Goal: Contribute content: Contribute content

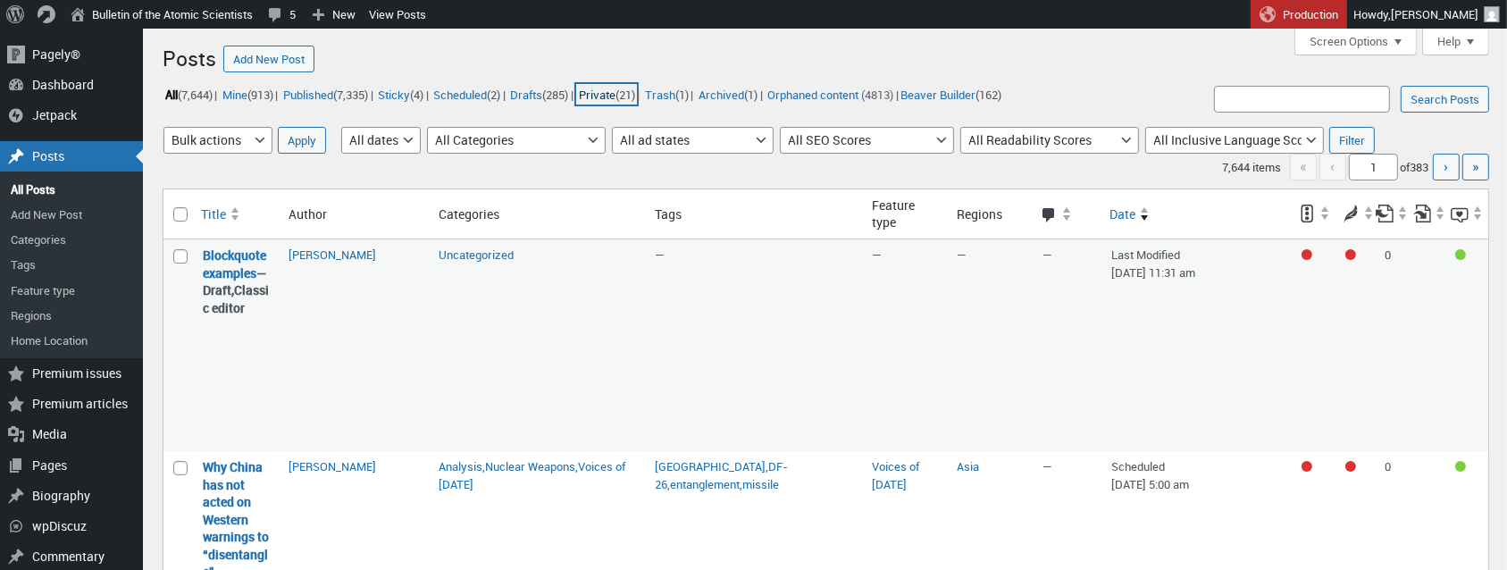
click at [637, 96] on link "Private (21)" at bounding box center [606, 94] width 61 height 21
click at [637, 90] on link "Private (21)" at bounding box center [606, 94] width 61 height 21
click at [637, 94] on link "Private (21)" at bounding box center [606, 94] width 61 height 21
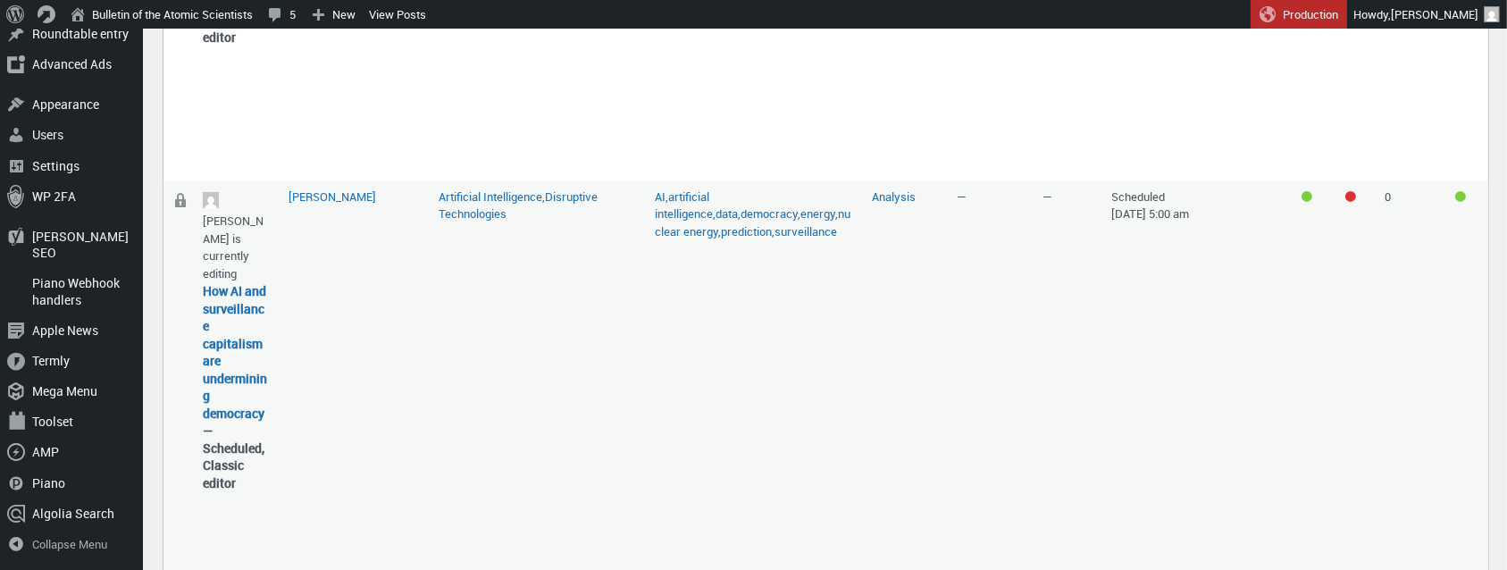
scroll to position [733, 0]
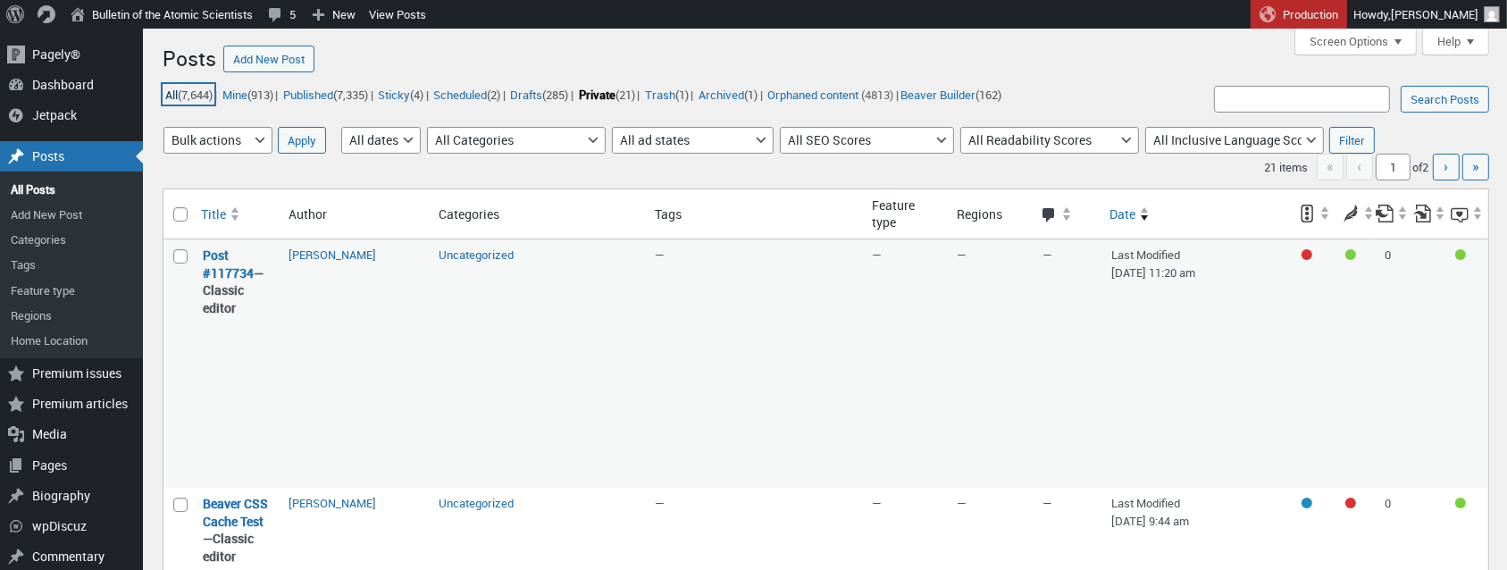
click at [169, 90] on link "All (7,644)" at bounding box center [189, 94] width 52 height 21
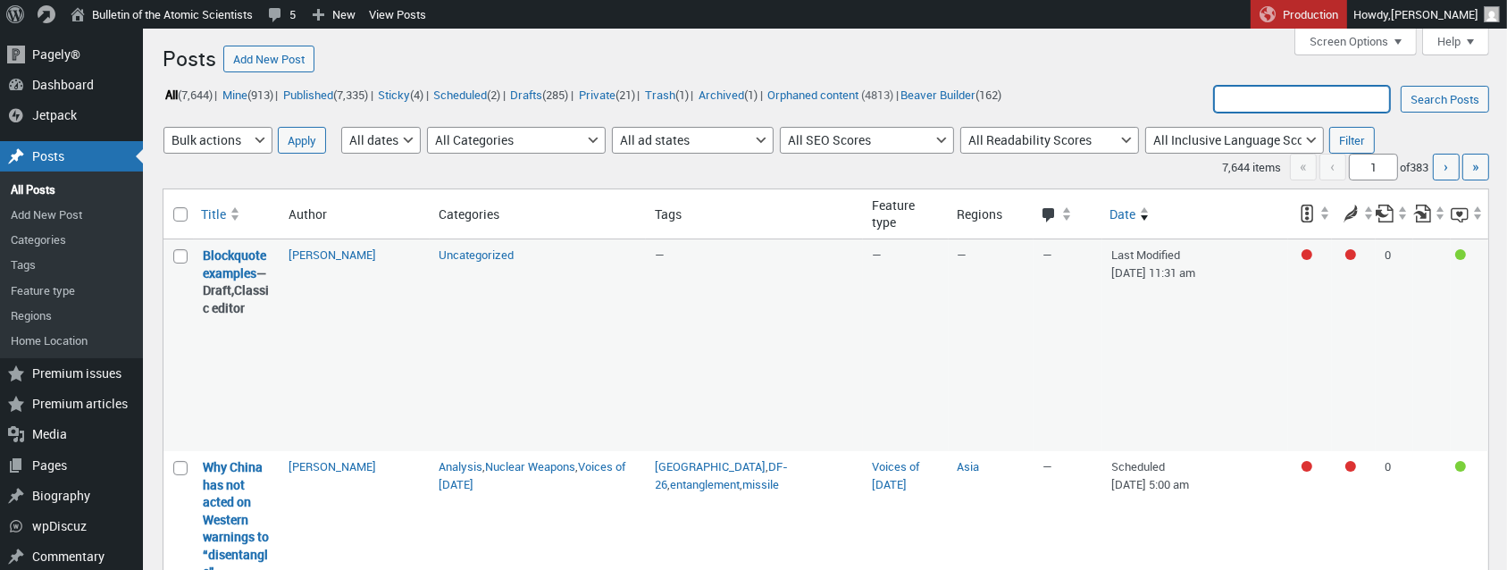
click at [1283, 105] on input "Search Posts:" at bounding box center [1302, 99] width 176 height 27
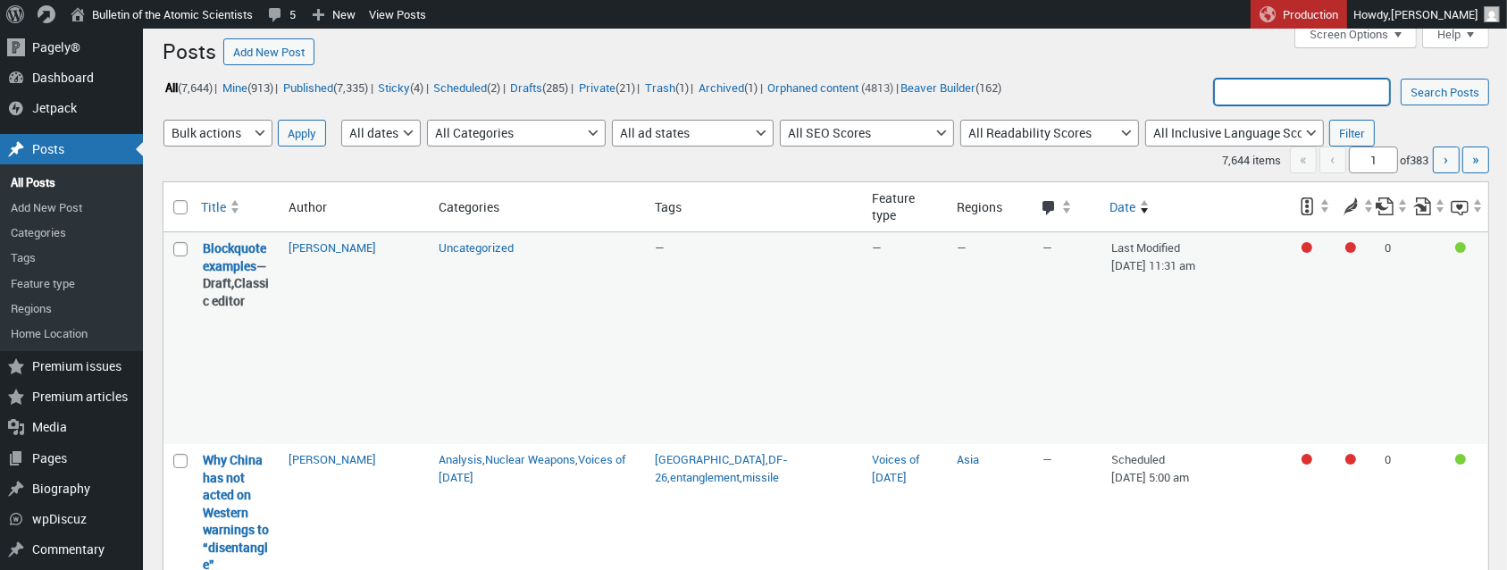
scroll to position [8, 0]
type input "kamadi"
click at [1401, 78] on input "Search Posts" at bounding box center [1445, 91] width 88 height 27
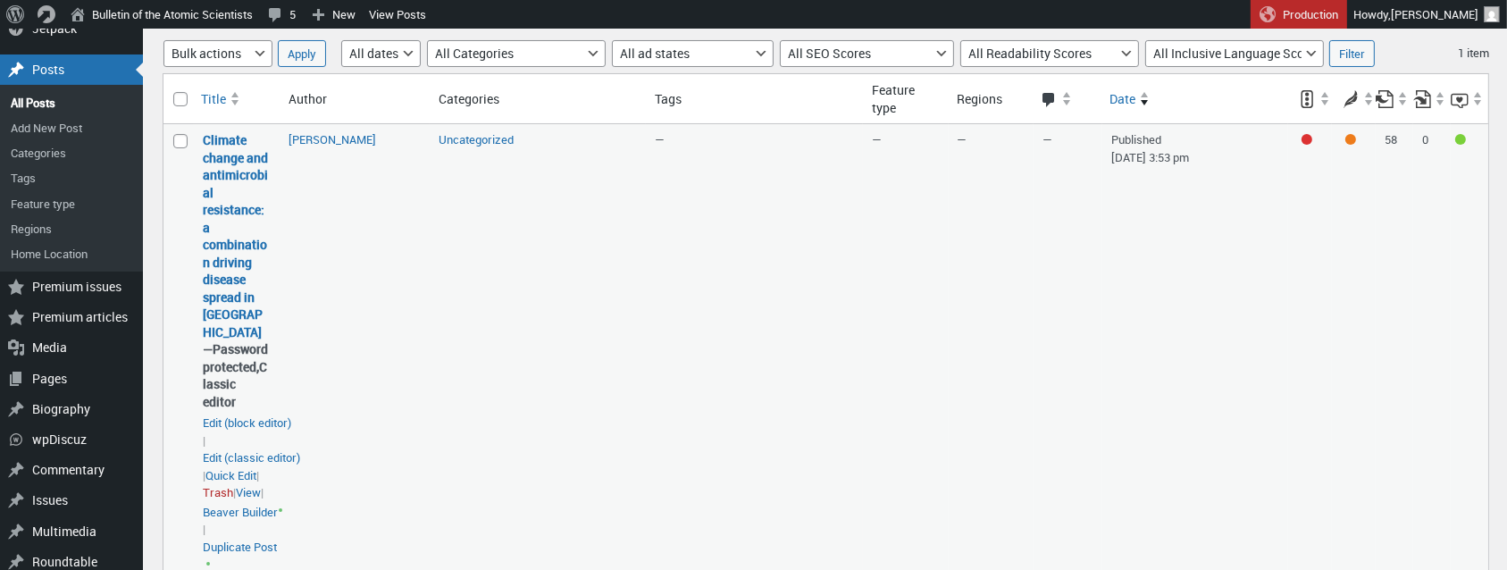
scroll to position [89, 0]
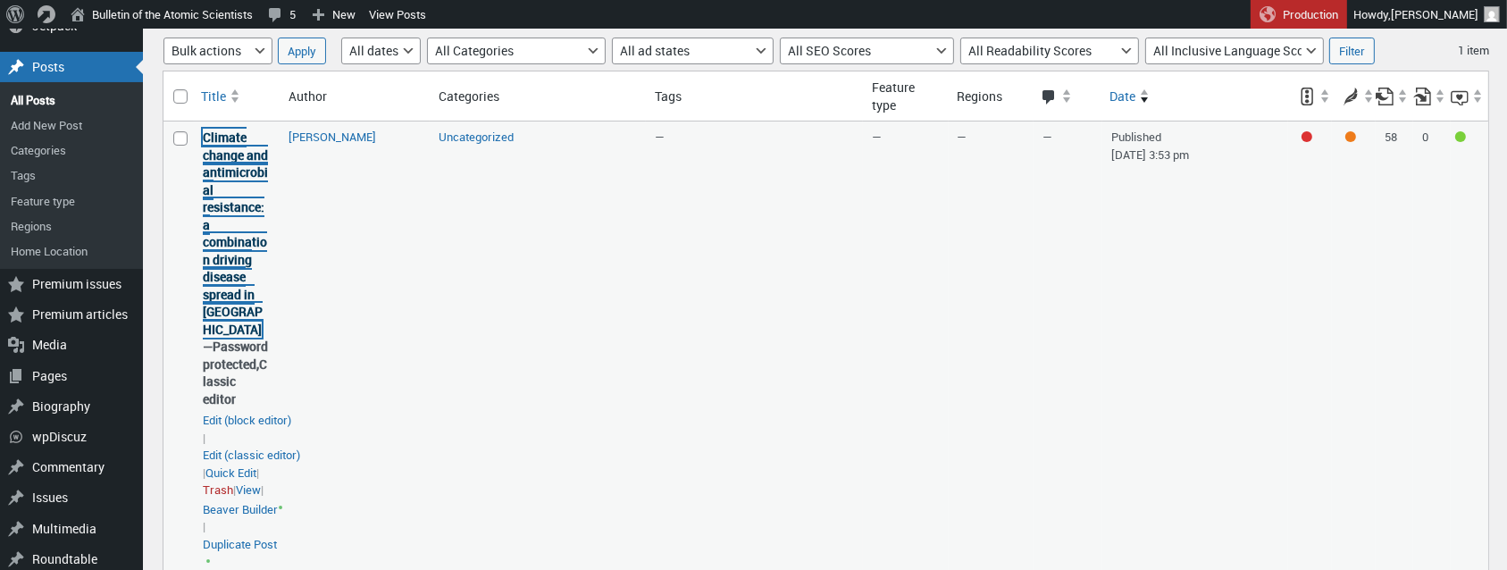
click at [228, 256] on link "Climate change and antimicrobial resistance: a combination driving disease spre…" at bounding box center [235, 233] width 65 height 209
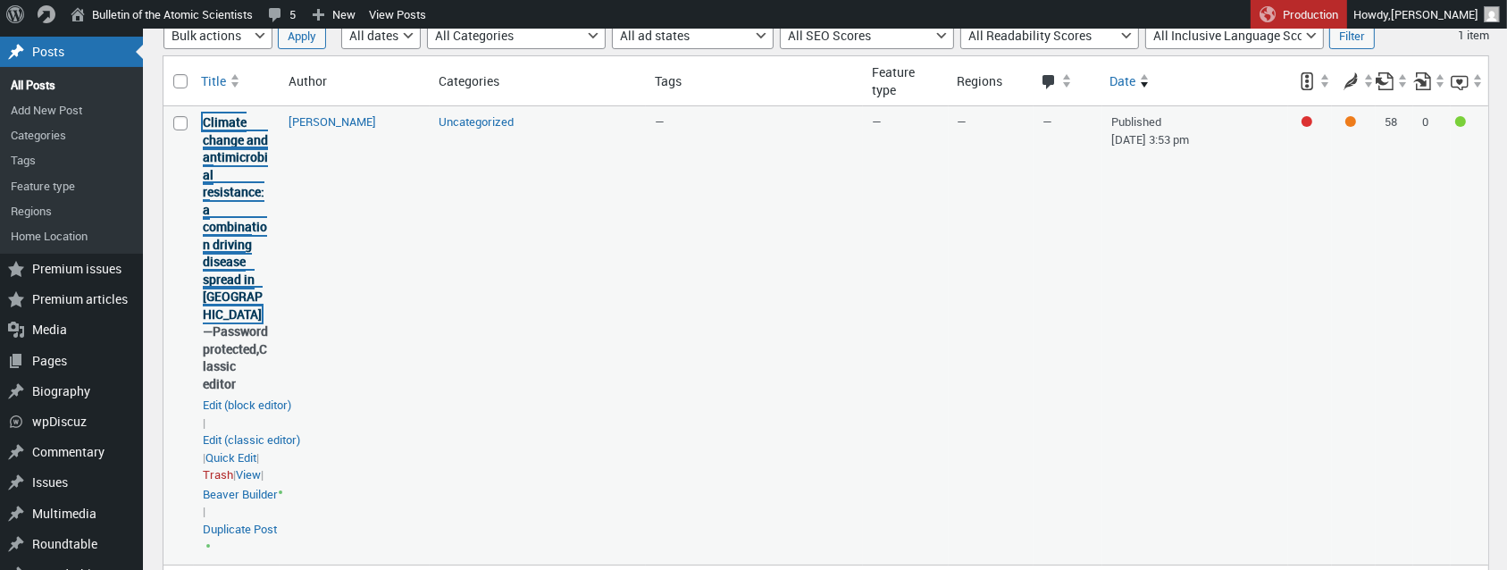
scroll to position [105, 0]
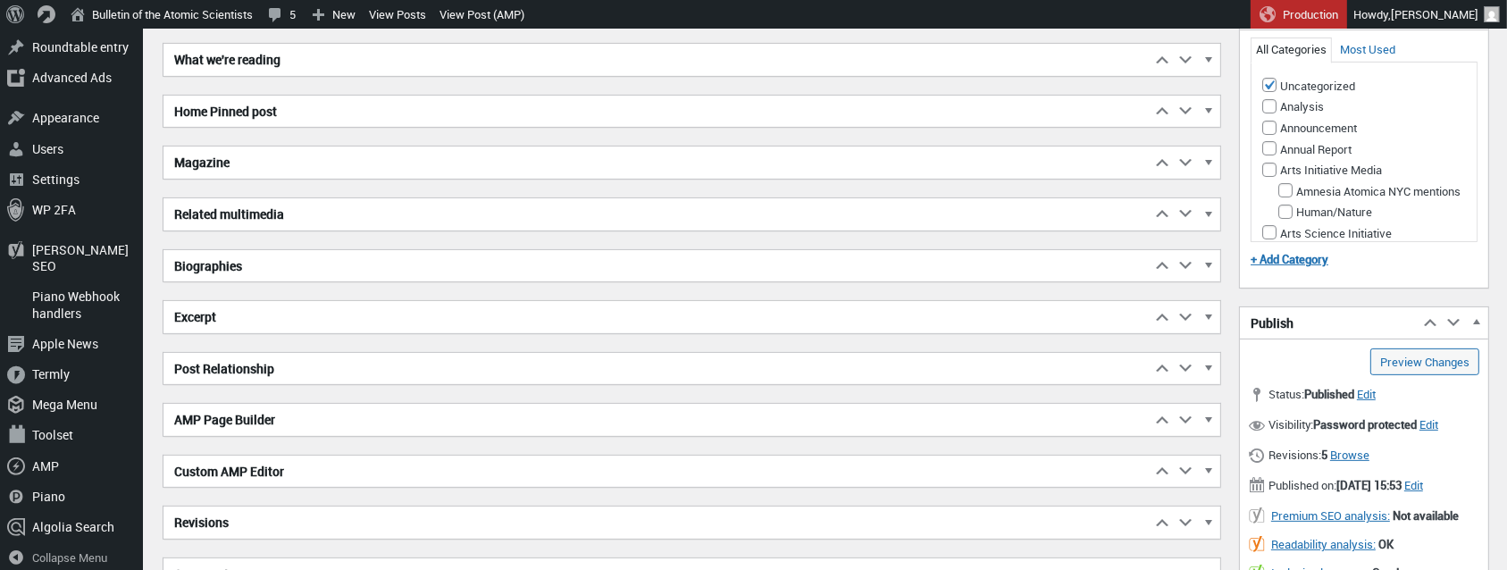
scroll to position [633, 0]
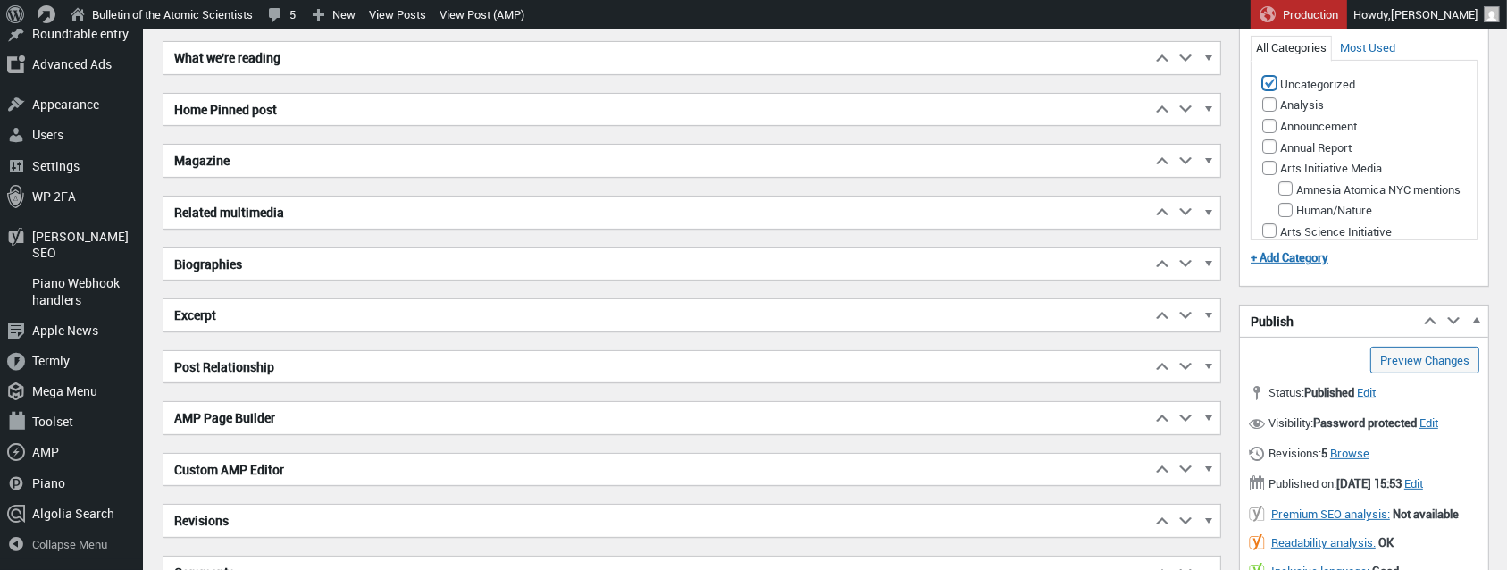
click at [1270, 79] on input "Uncategorized" at bounding box center [1269, 83] width 14 height 14
checkbox input "false"
click at [1270, 39] on input "Climate Change" at bounding box center [1269, 32] width 14 height 14
checkbox input "true"
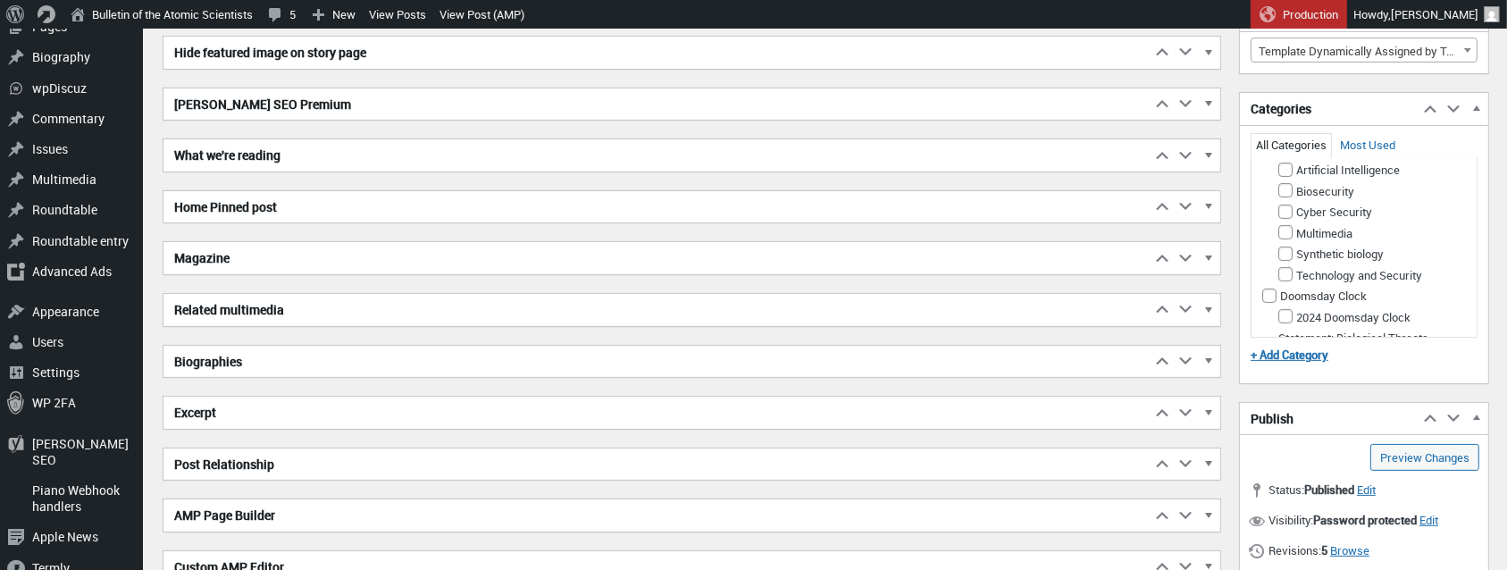
scroll to position [540, 0]
click at [1291, 192] on input "Biosecurity" at bounding box center [1286, 188] width 14 height 14
checkbox input "true"
click at [1445, 194] on button "Make primary" at bounding box center [1430, 189] width 71 height 16
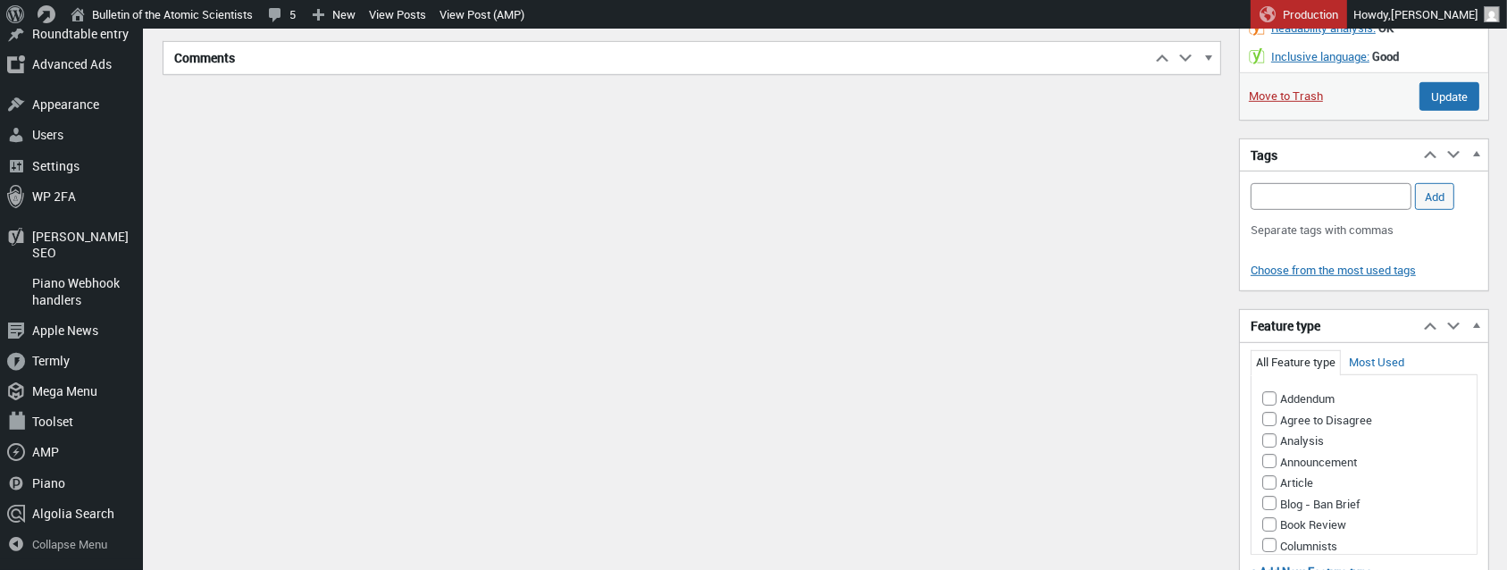
scroll to position [1153, 0]
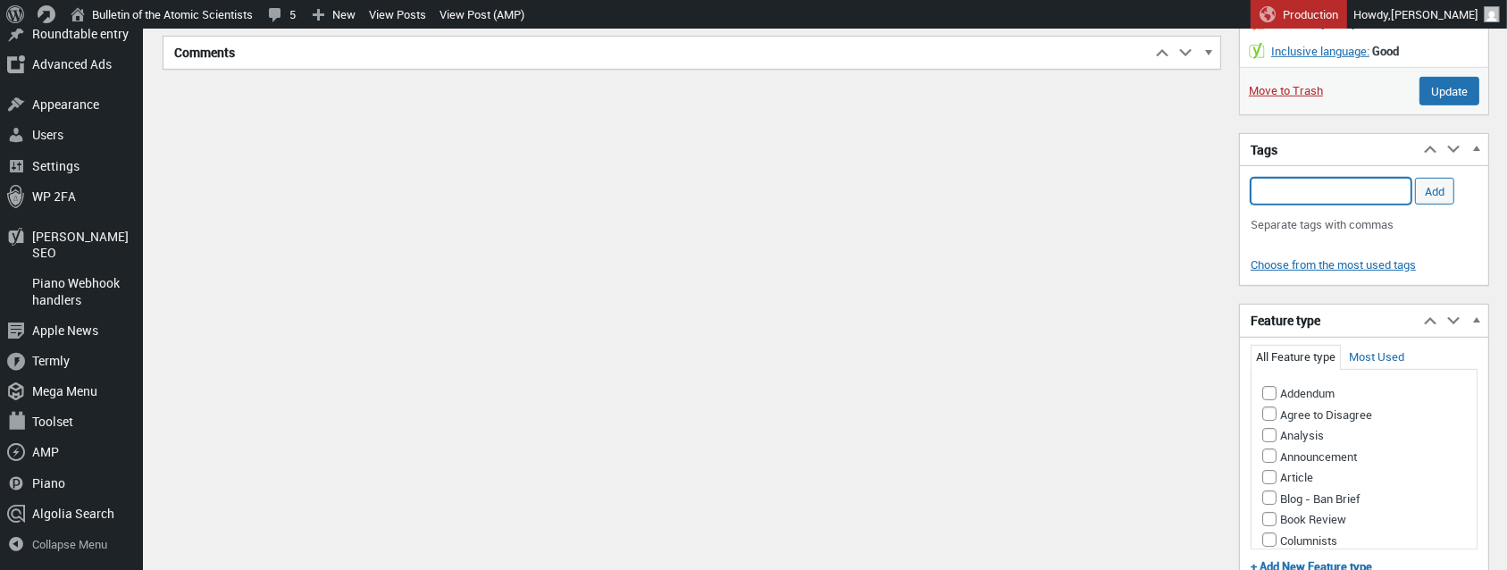
click at [1282, 201] on input "Add Tag" at bounding box center [1331, 191] width 161 height 27
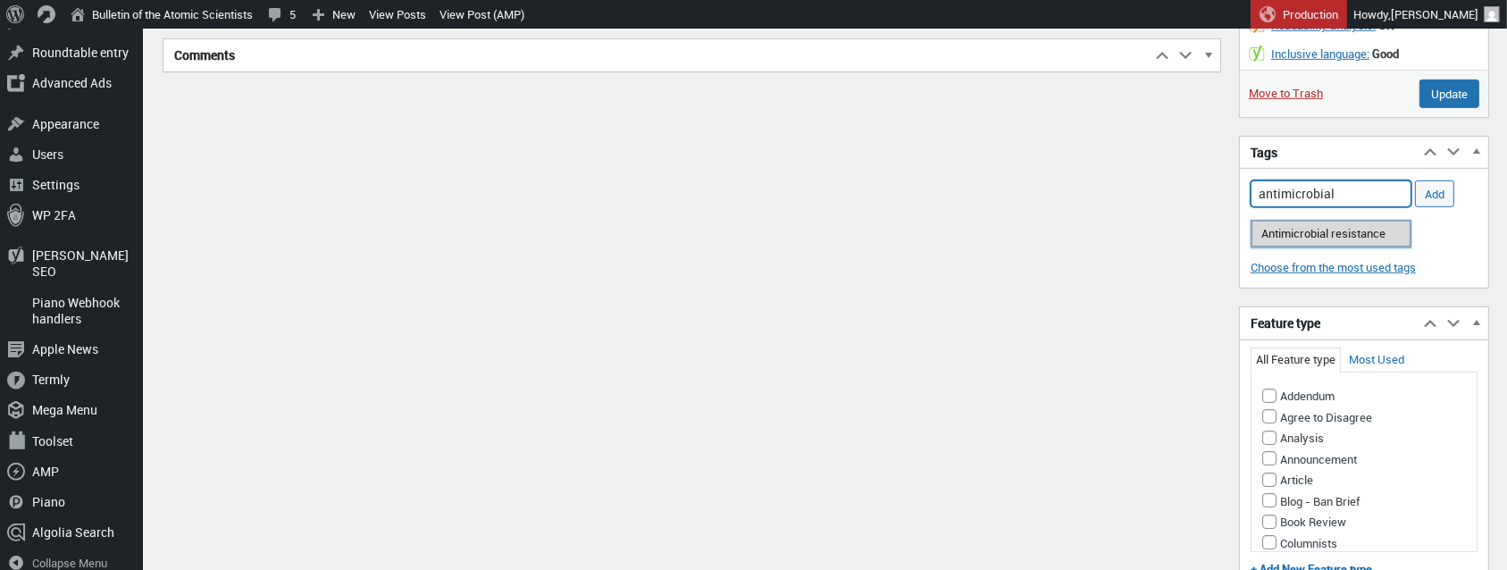
scroll to position [1149, 0]
click at [1355, 232] on li "Antimicrobial resistance" at bounding box center [1331, 234] width 159 height 25
click at [1401, 207] on input "Antimicrobial resistance, AMR," at bounding box center [1331, 195] width 161 height 27
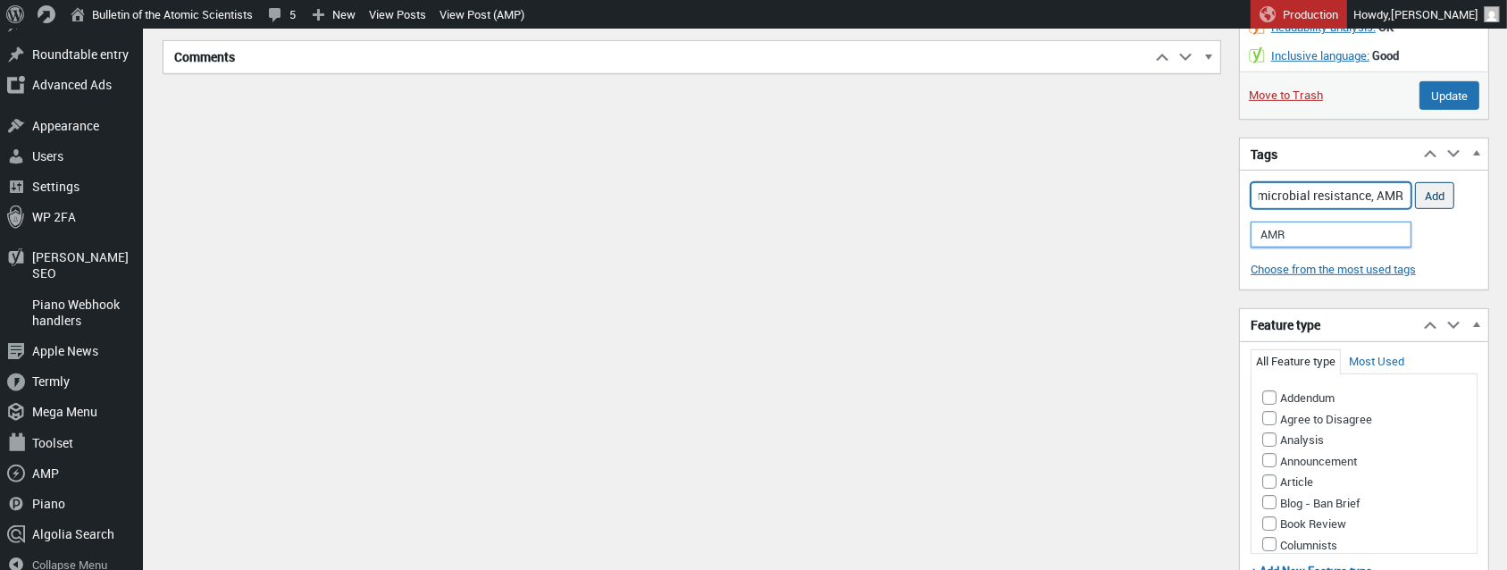
type input "Antimicrobial resistance, AMR"
click at [1443, 206] on input "Add" at bounding box center [1434, 195] width 39 height 27
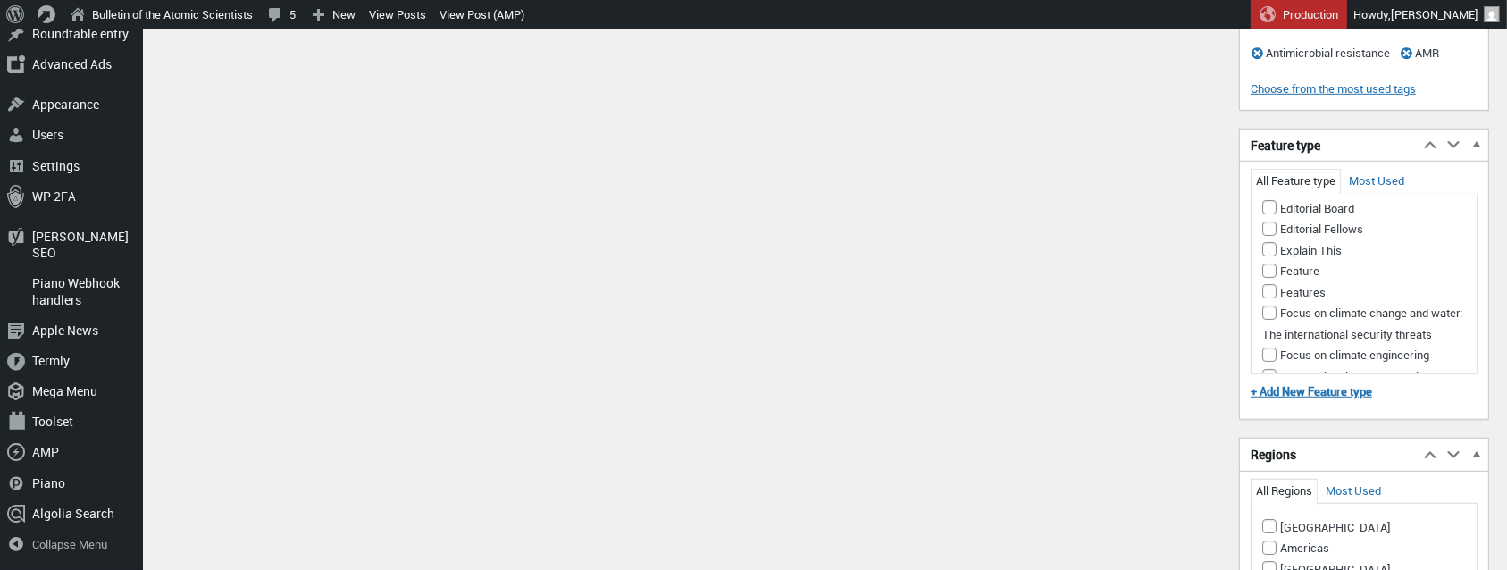
scroll to position [242, 0]
click at [1269, 273] on input "Feature" at bounding box center [1269, 270] width 14 height 14
checkbox input "true"
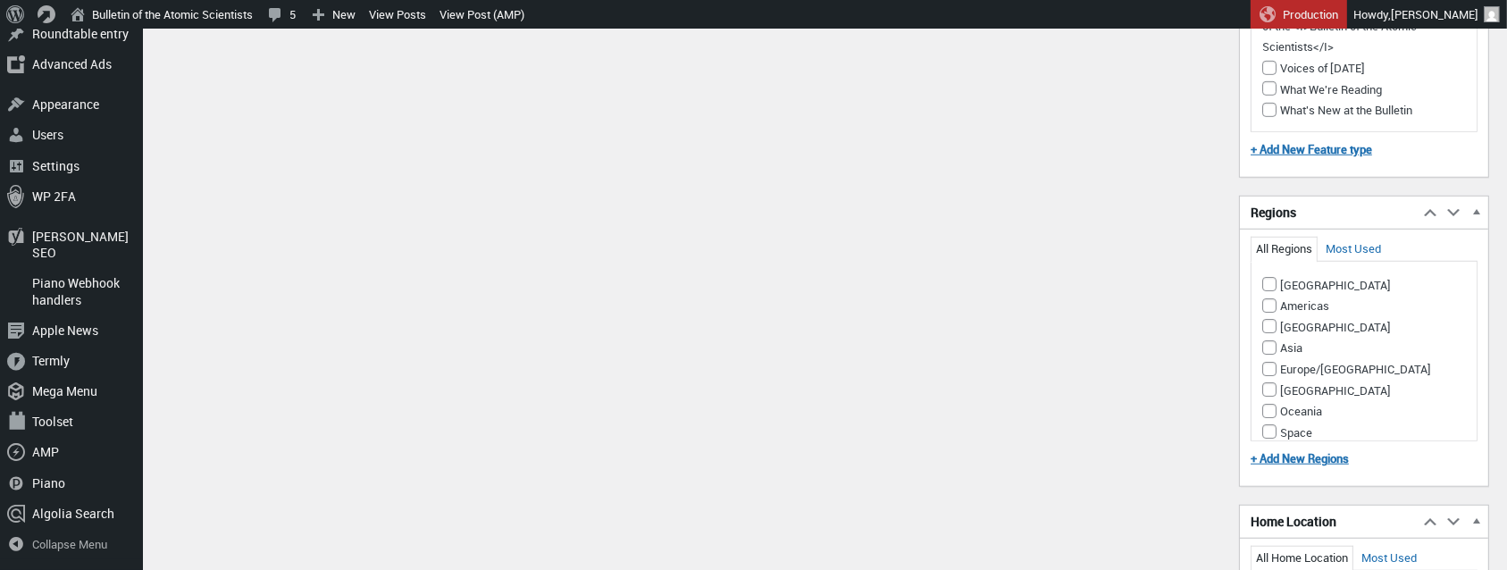
scroll to position [1598, 0]
click at [1270, 290] on input "[GEOGRAPHIC_DATA]" at bounding box center [1269, 283] width 14 height 14
checkbox input "true"
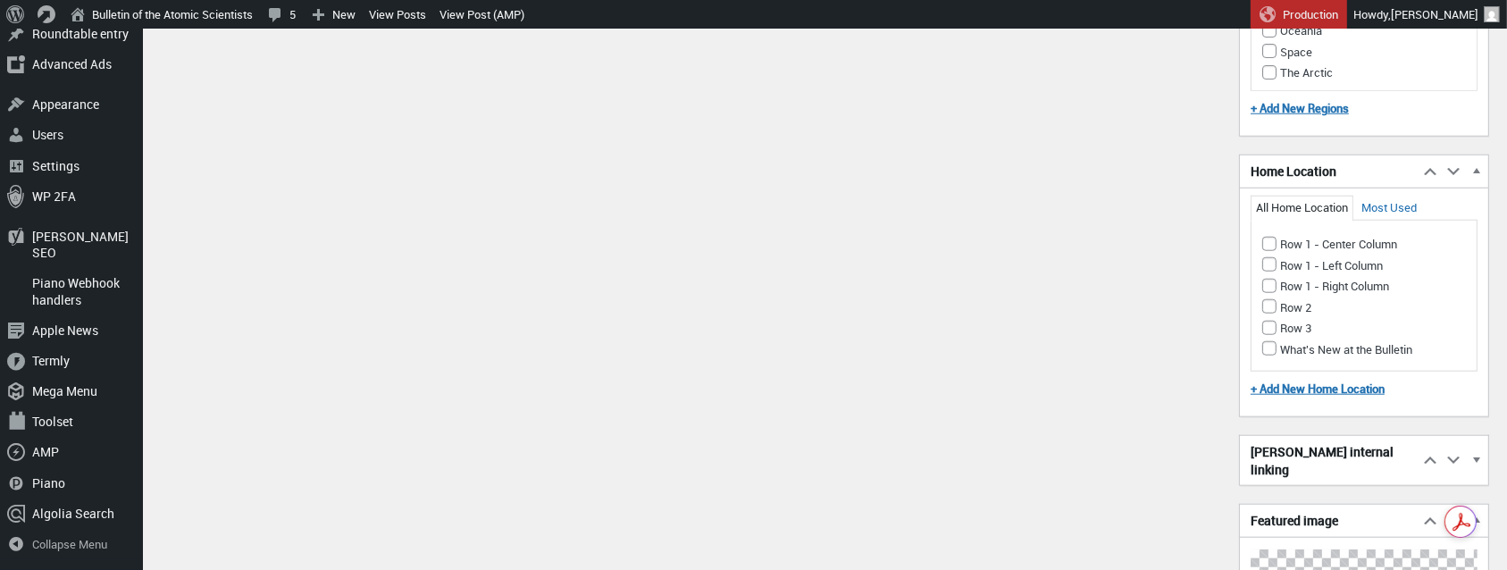
scroll to position [1950, 0]
click at [1269, 247] on input "Row 1 - Center Column" at bounding box center [1269, 242] width 14 height 14
checkbox input "true"
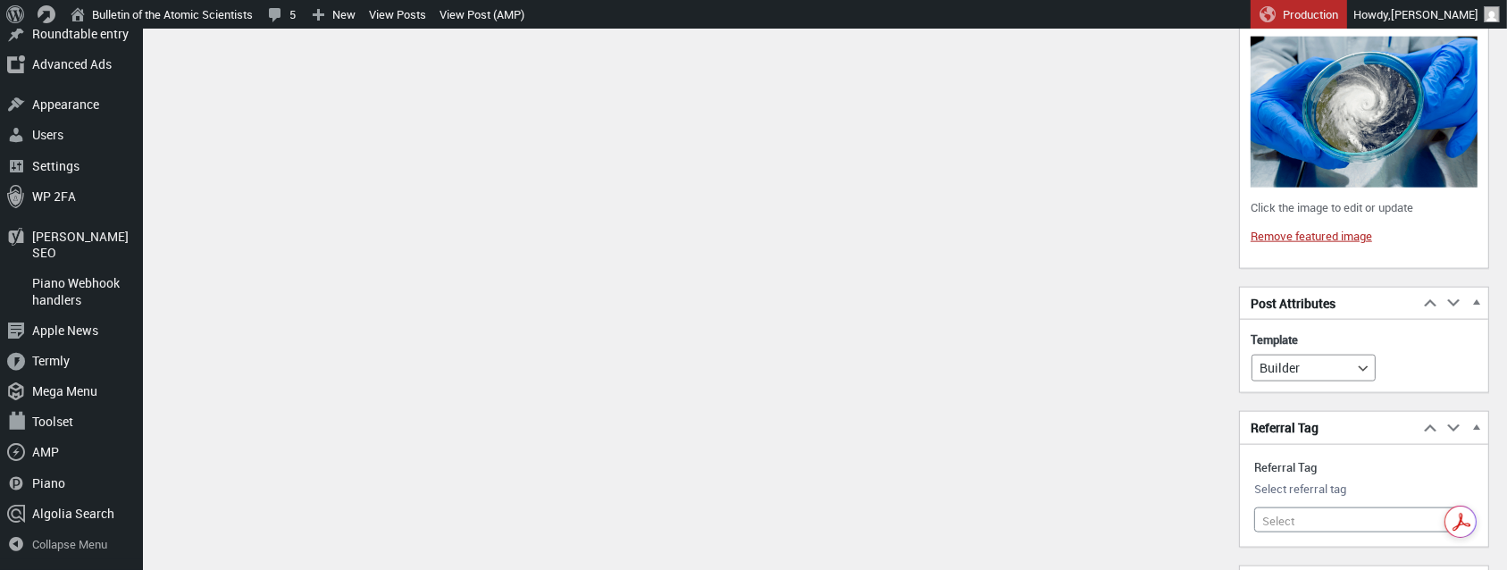
scroll to position [2462, 0]
click at [1453, 507] on span at bounding box center [1454, 518] width 18 height 23
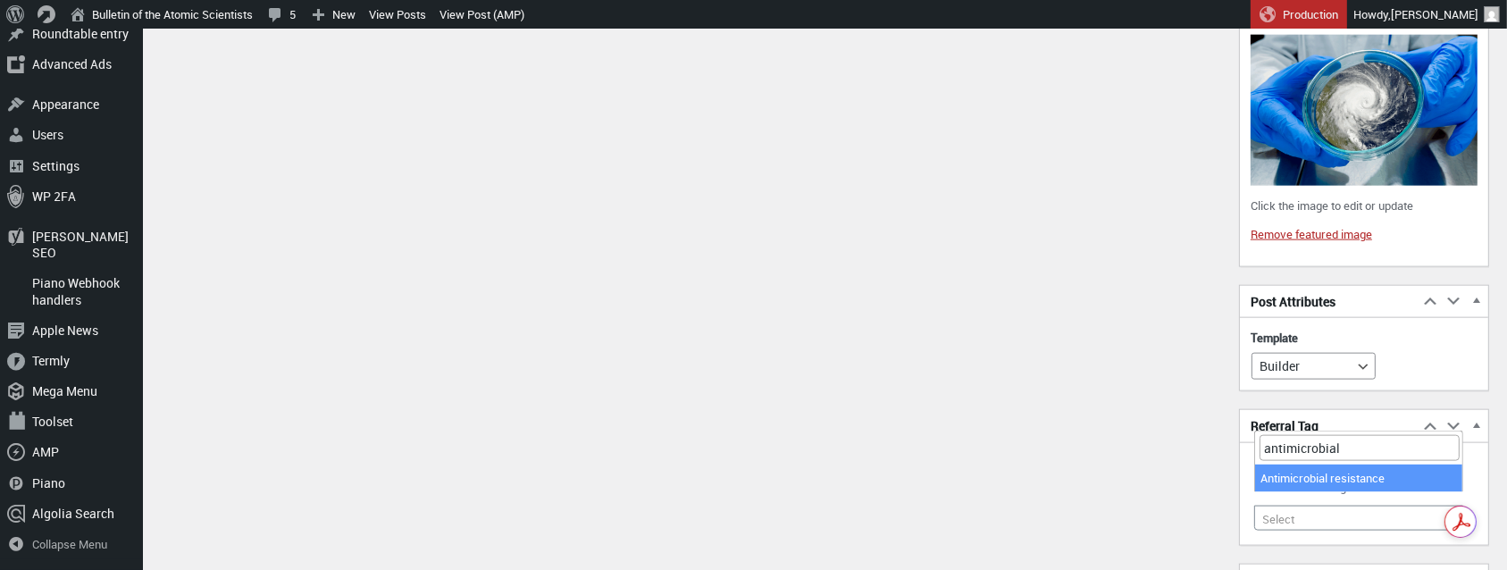
type input "antimicrobial"
select select "12546"
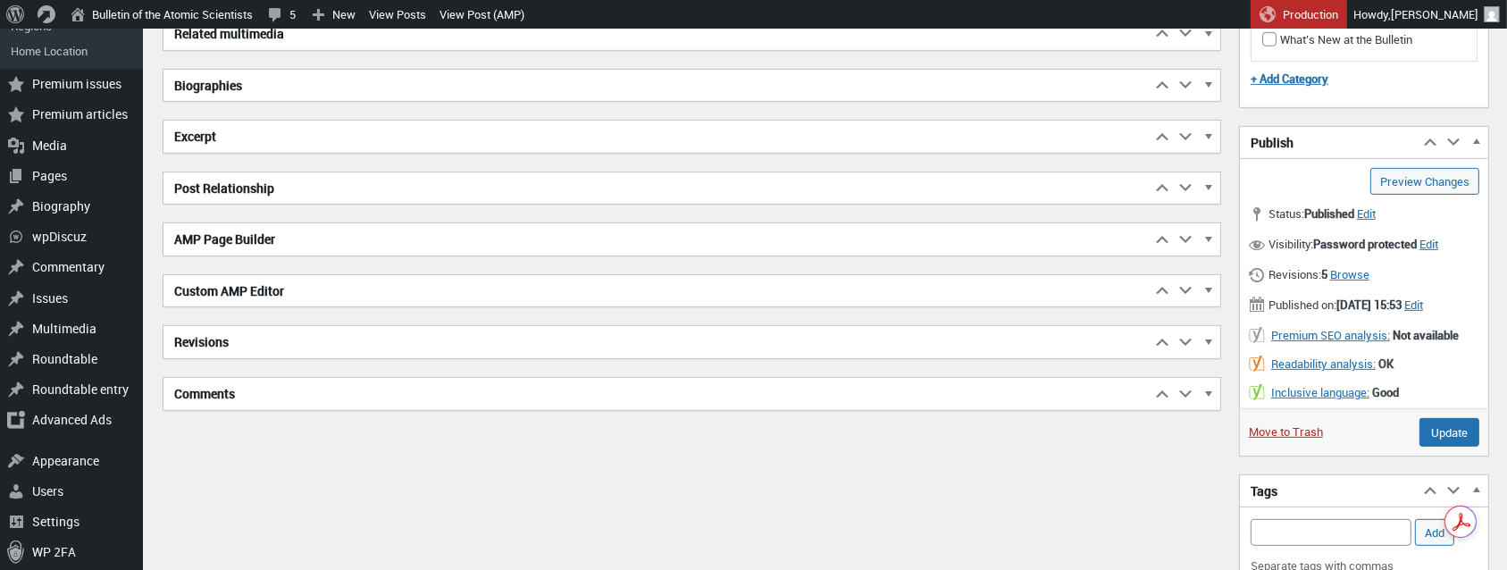
scroll to position [813, 0]
click at [1457, 440] on input "Update" at bounding box center [1450, 431] width 60 height 29
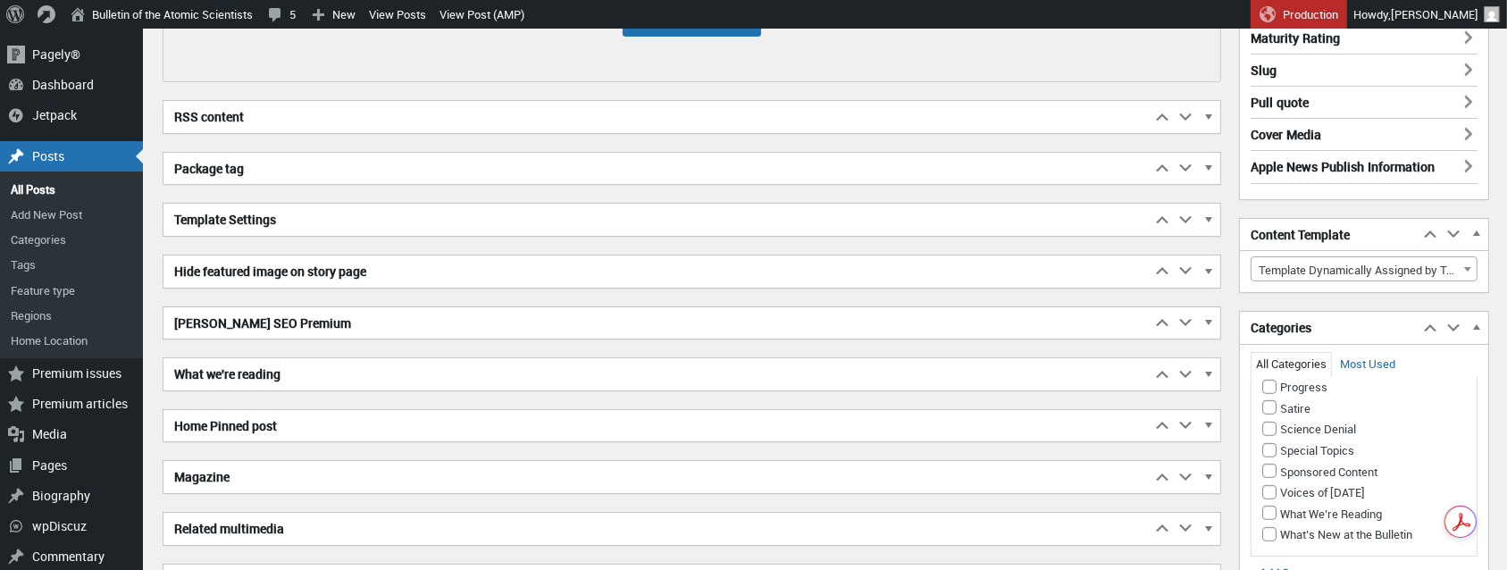
scroll to position [0, 0]
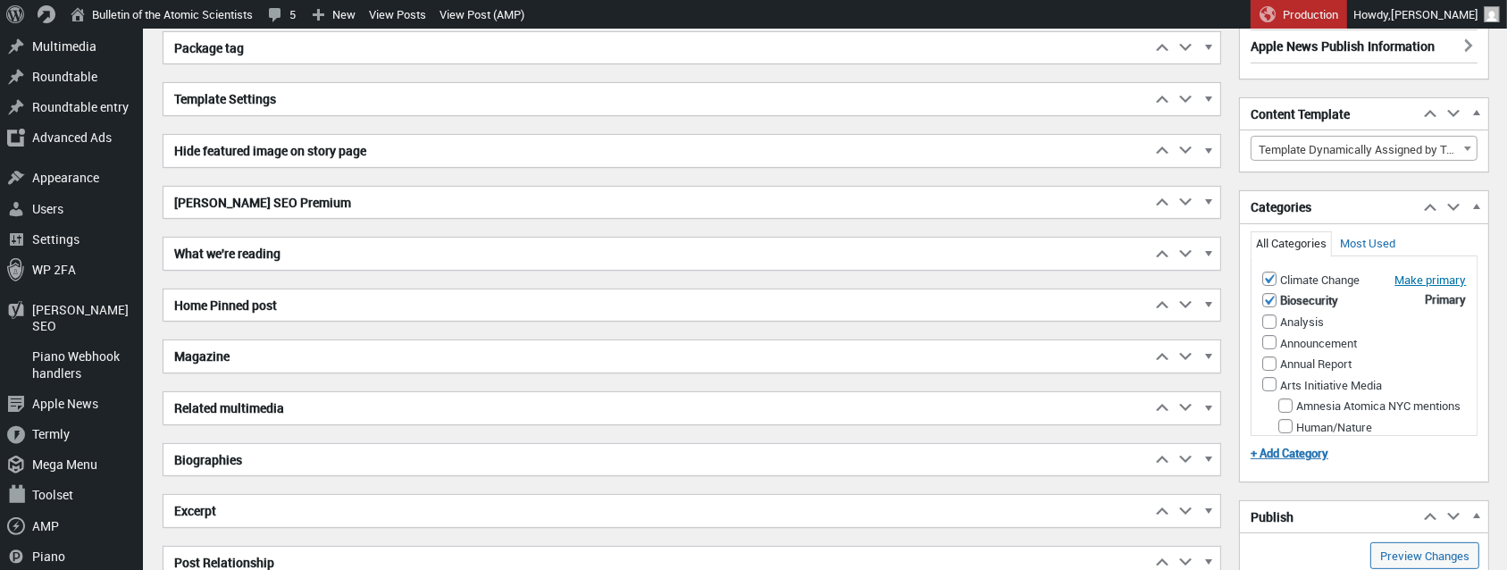
scroll to position [575, 0]
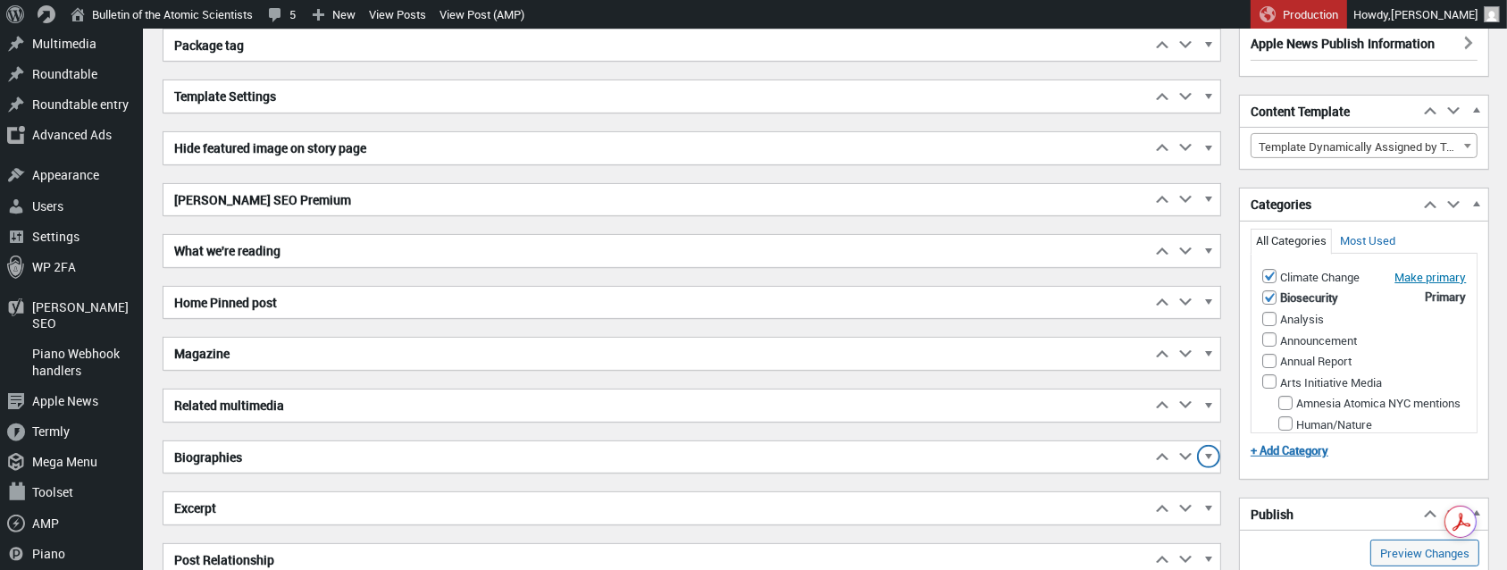
click at [1211, 451] on span "button" at bounding box center [1209, 459] width 18 height 16
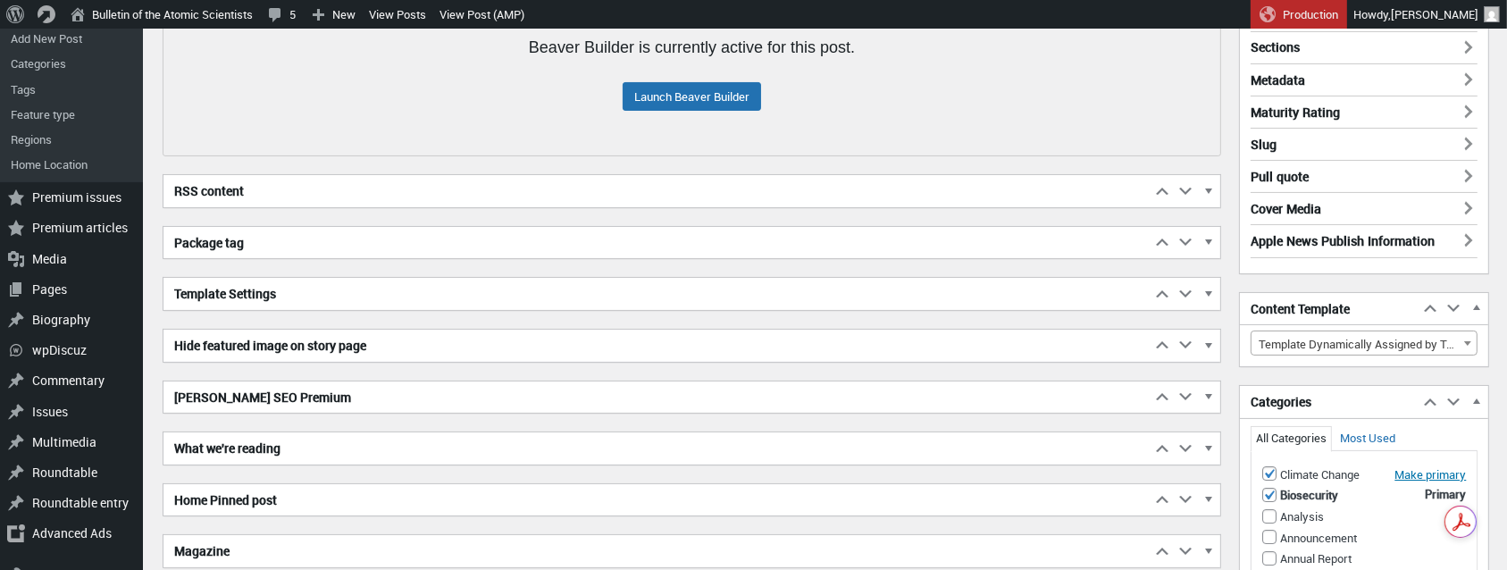
scroll to position [377, 0]
click at [1212, 393] on span "button" at bounding box center [1209, 399] width 18 height 16
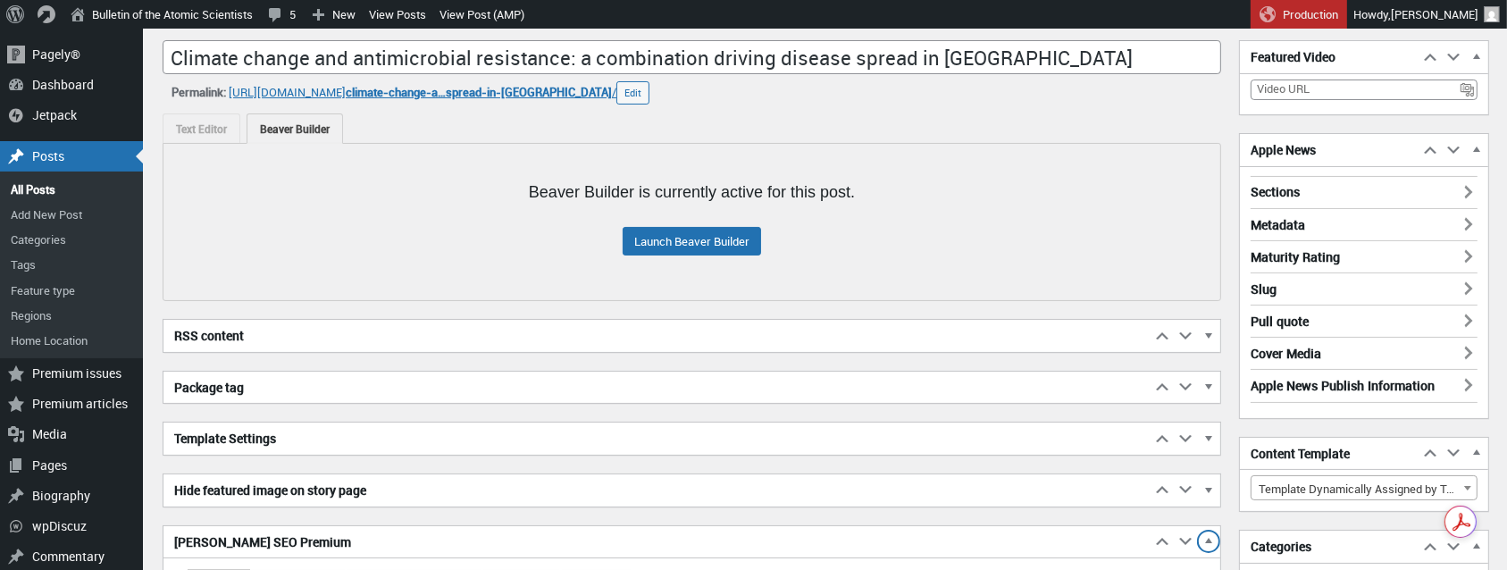
scroll to position [230, 0]
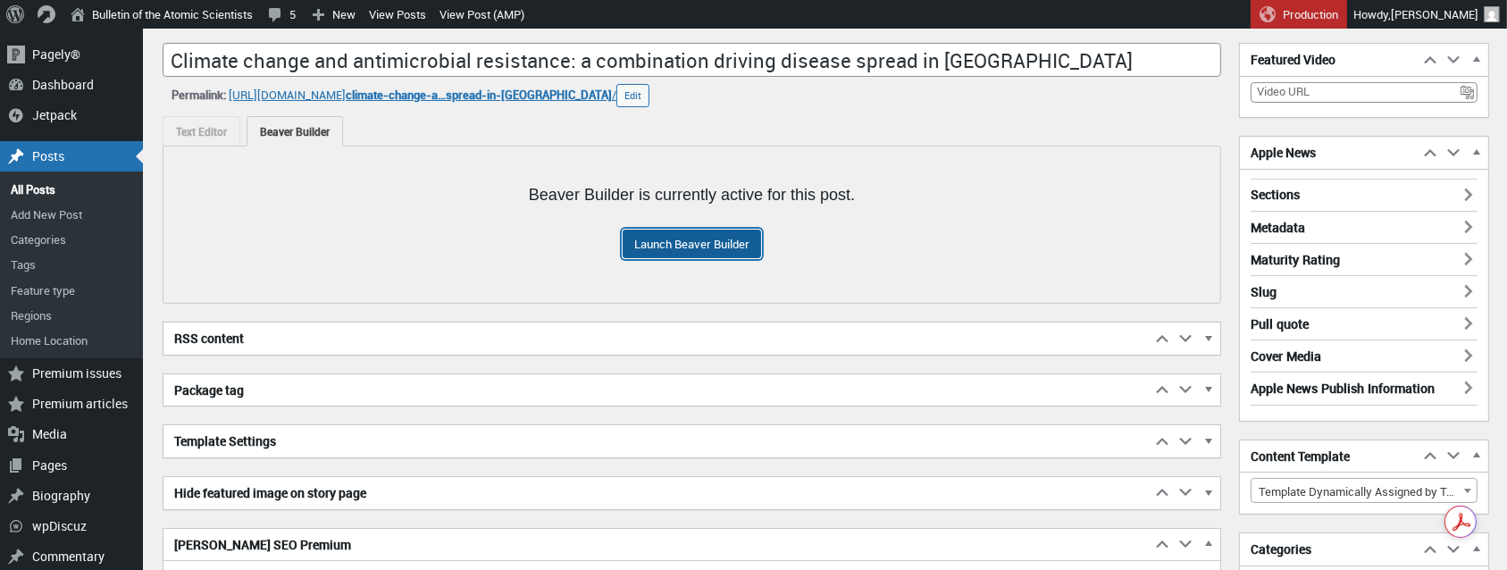
click at [714, 232] on link "Launch Beaver Builder" at bounding box center [692, 244] width 138 height 29
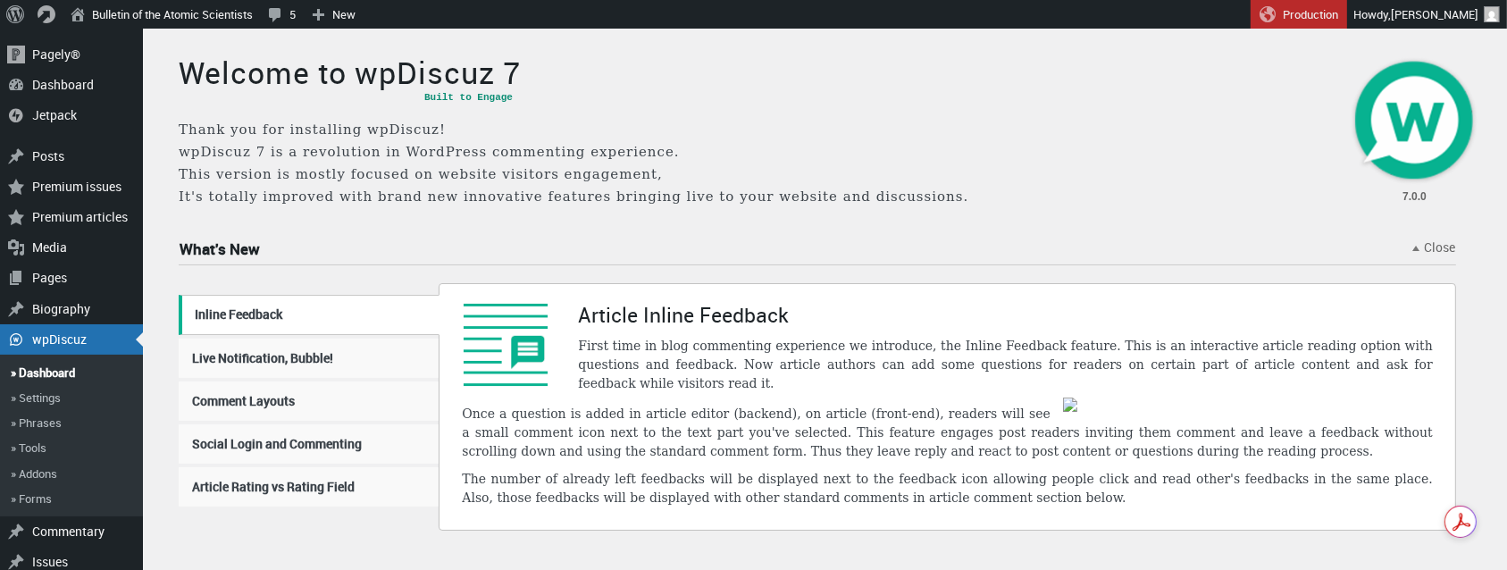
scroll to position [1544, 1364]
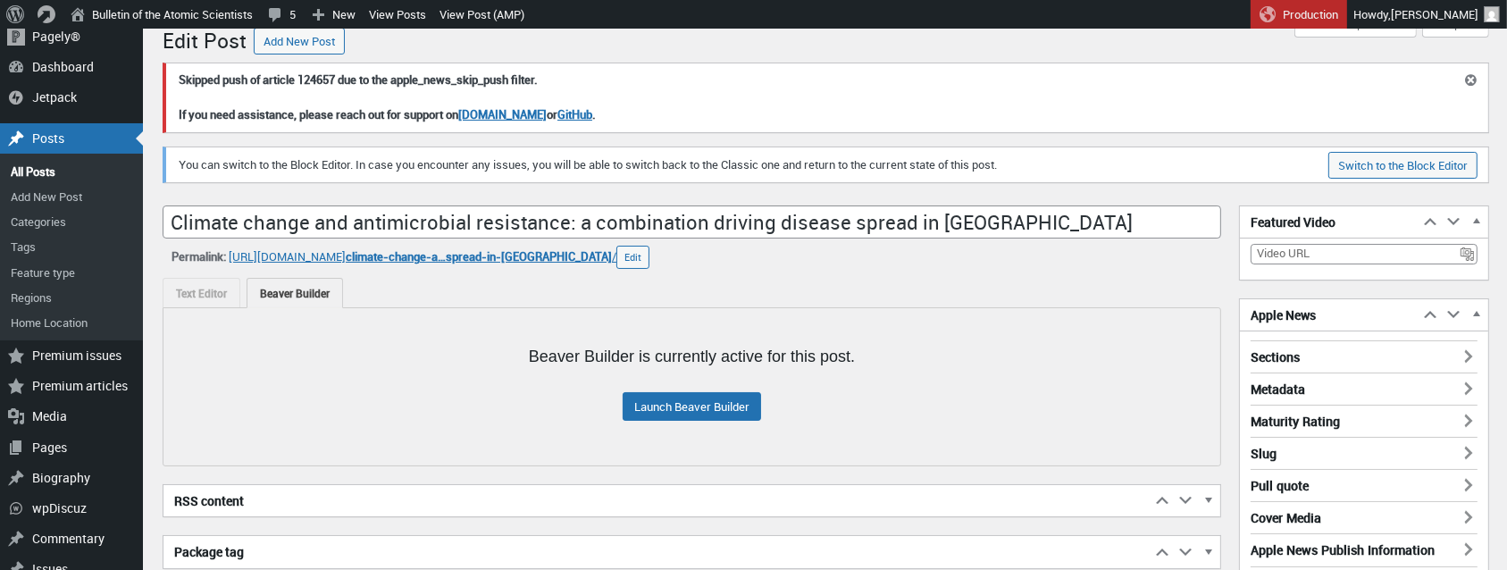
scroll to position [20, 0]
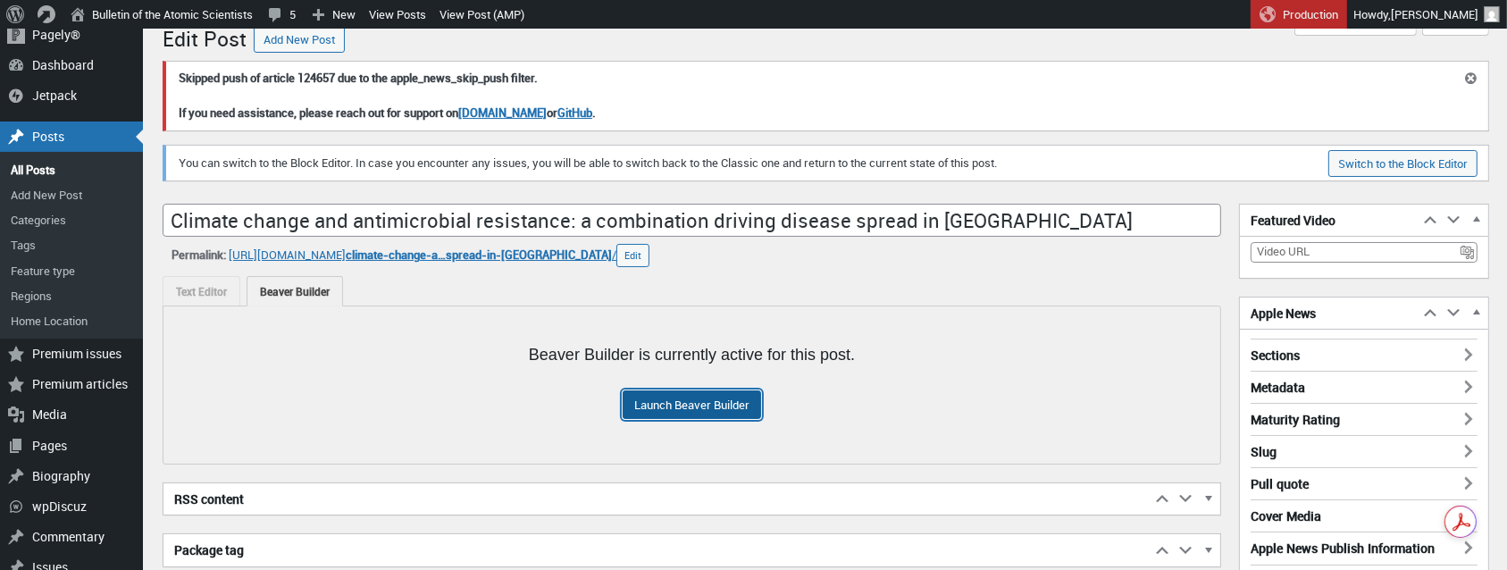
click at [709, 398] on link "Launch Beaver Builder" at bounding box center [692, 404] width 138 height 29
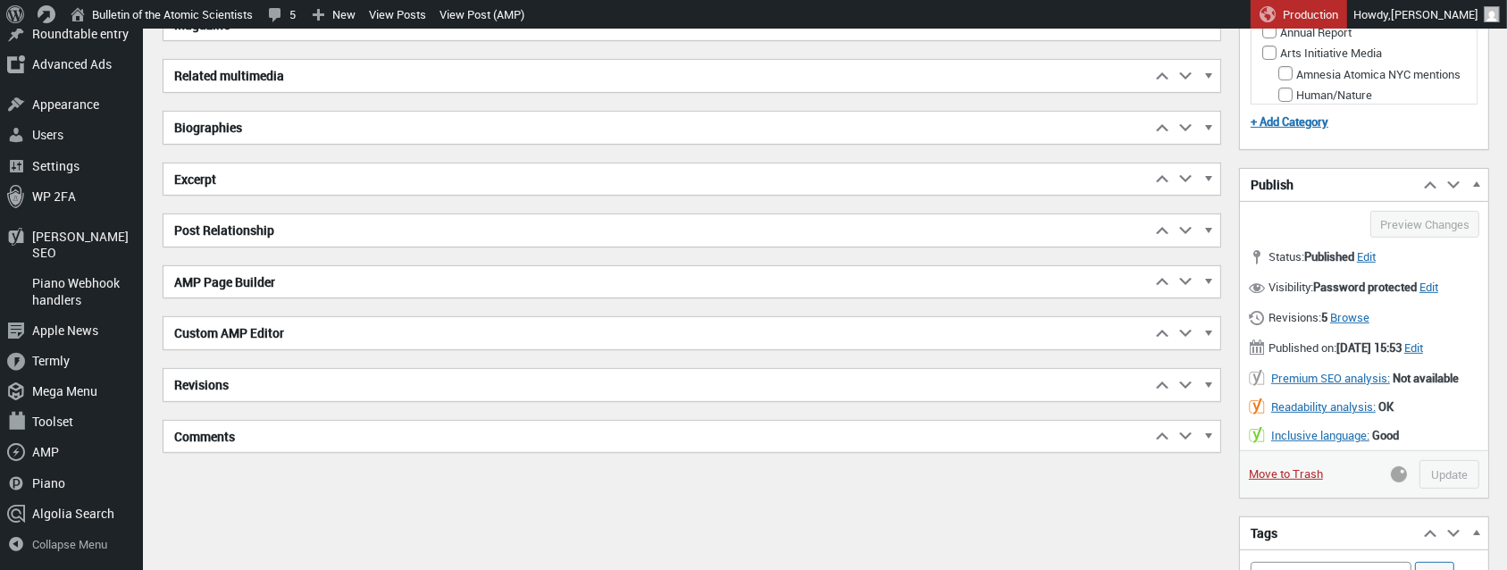
scroll to position [959, 0]
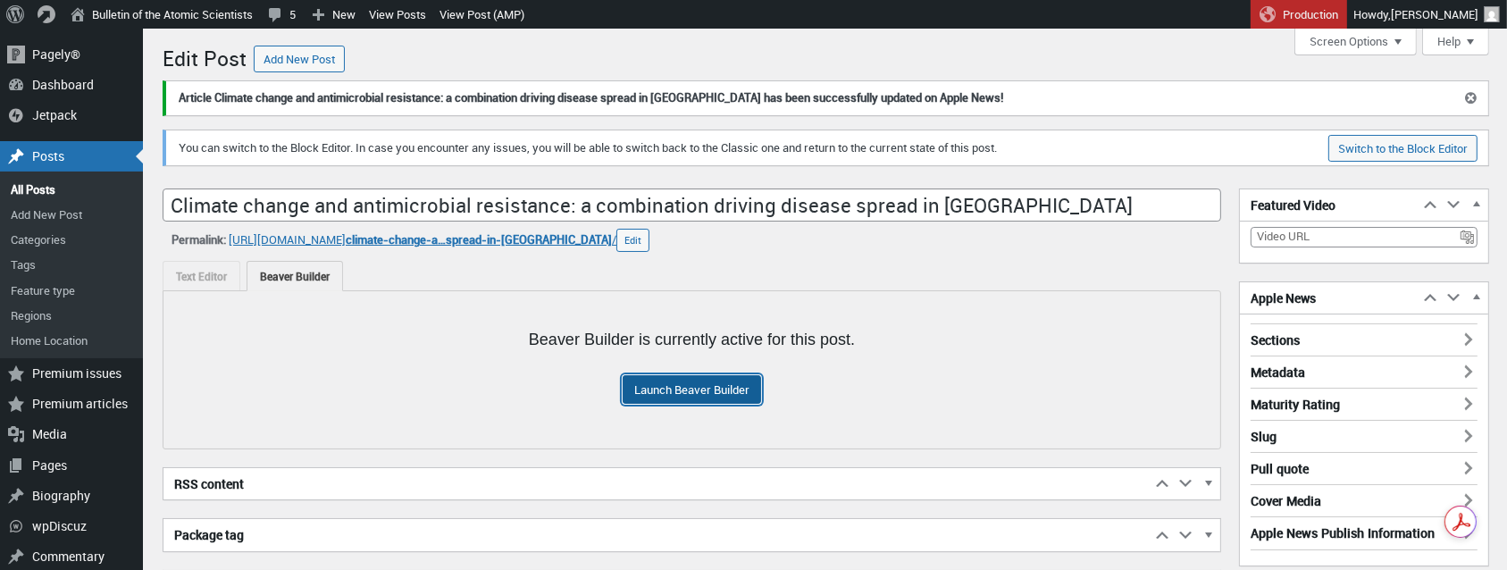
click at [689, 386] on link "Launch Beaver Builder" at bounding box center [692, 389] width 138 height 29
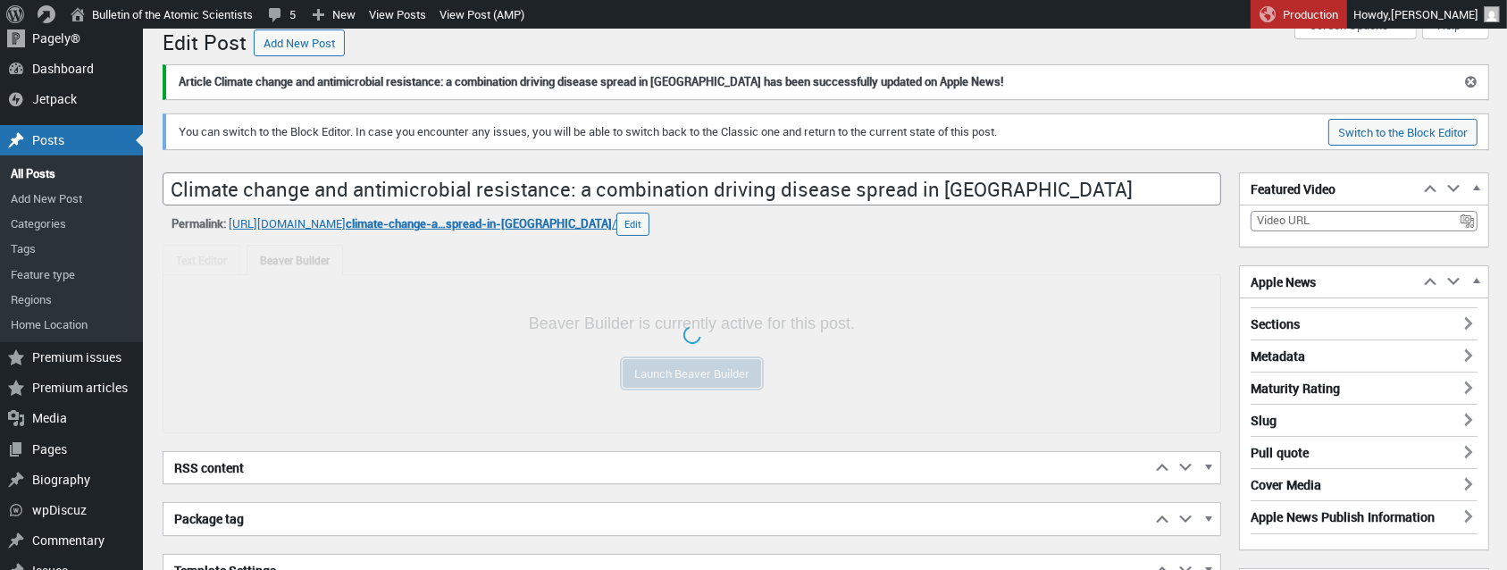
scroll to position [27, 0]
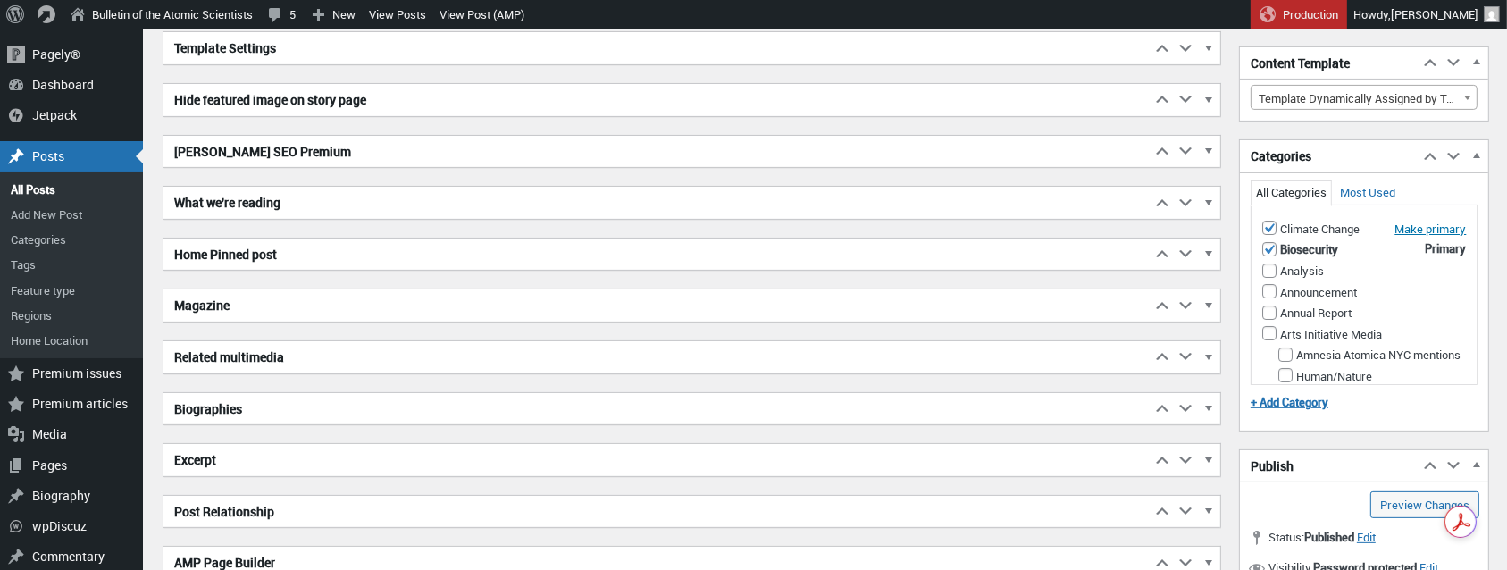
scroll to position [620, 0]
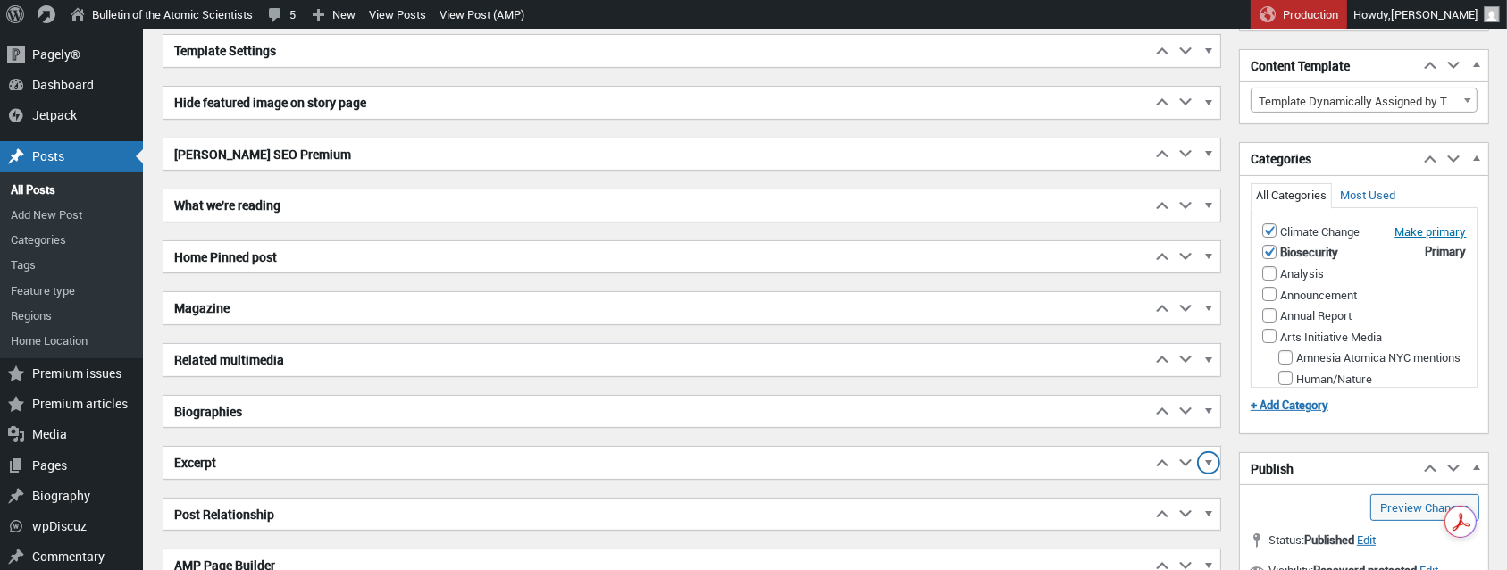
click at [1210, 457] on span "button" at bounding box center [1209, 465] width 18 height 16
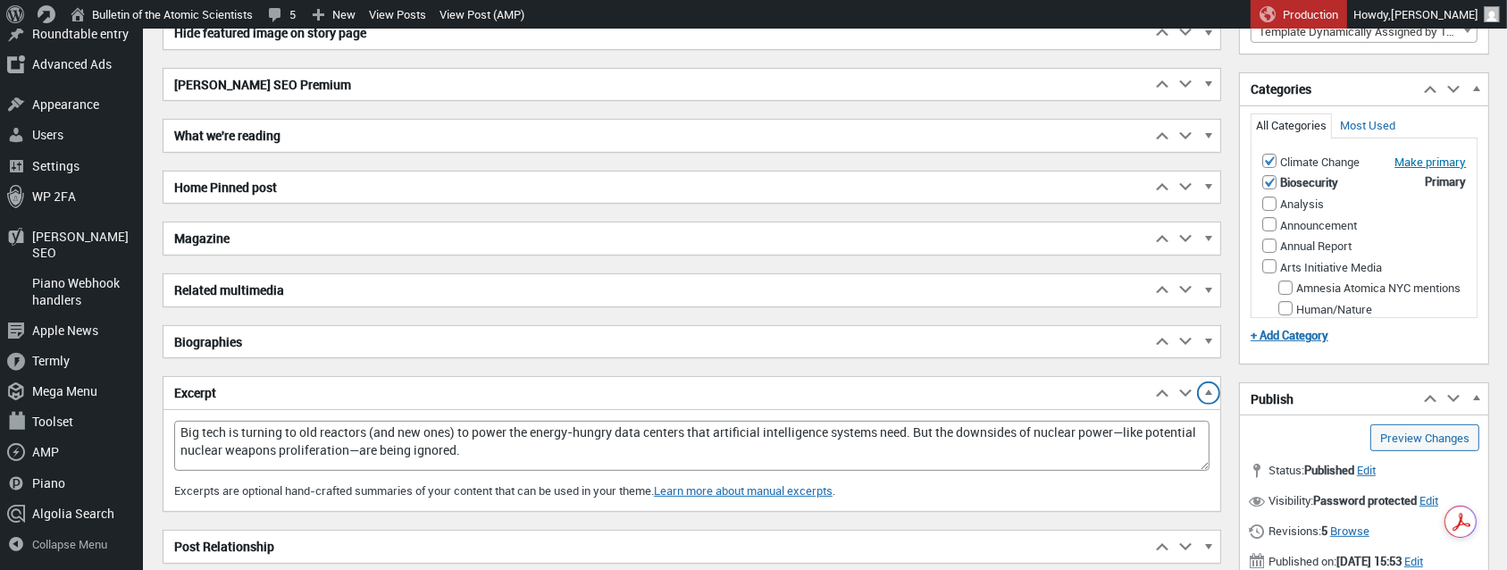
scroll to position [695, 0]
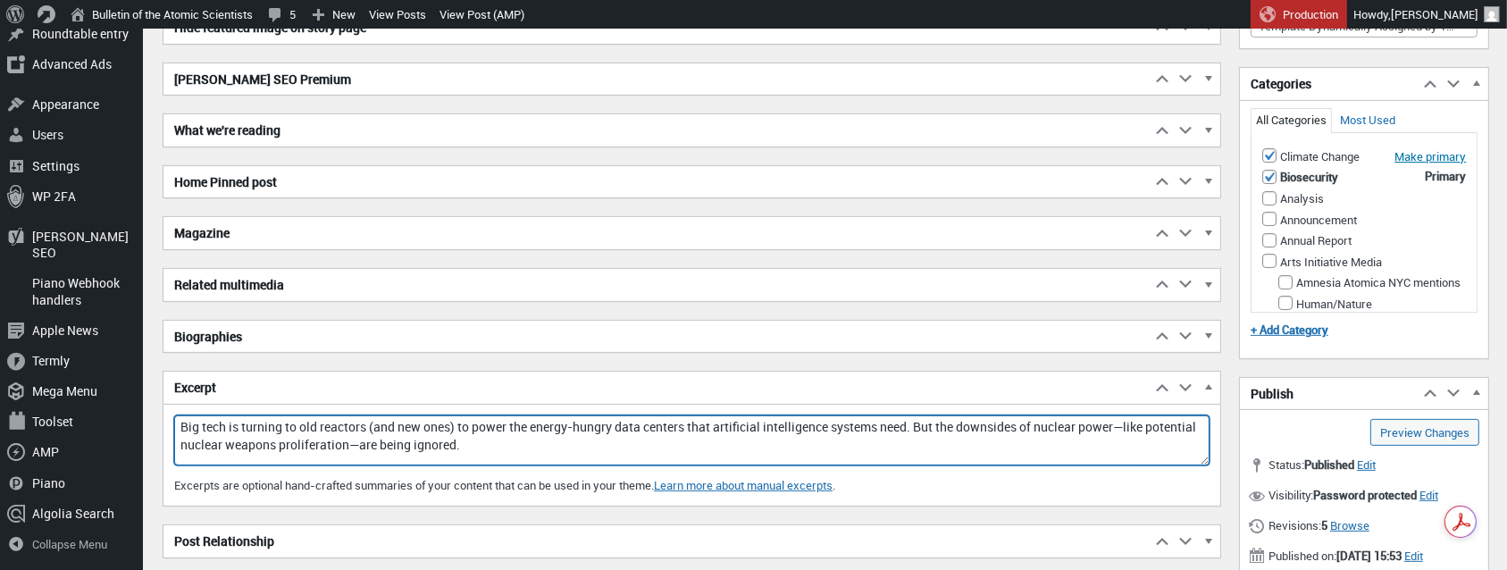
drag, startPoint x: 180, startPoint y: 420, endPoint x: 747, endPoint y: 460, distance: 567.9
click at [747, 460] on div "Excerpt Big tech is turning to old reactors (and new ones) to power the energy-…" at bounding box center [692, 460] width 1057 height 91
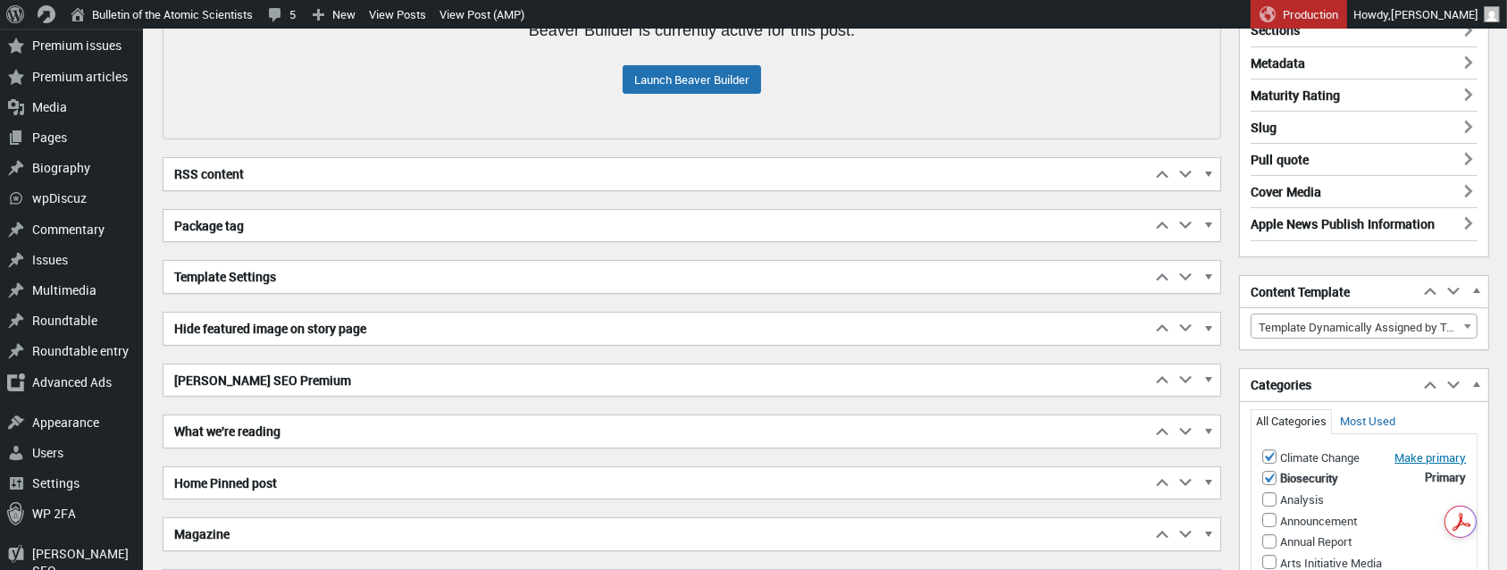
scroll to position [390, 0]
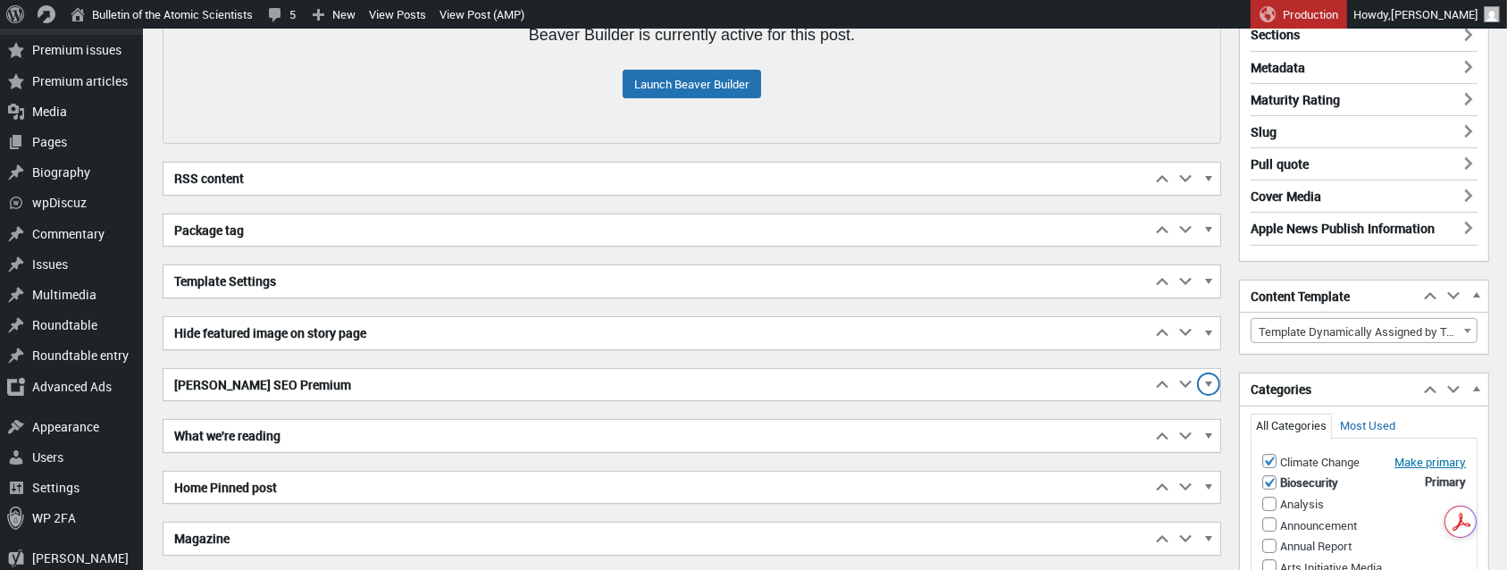
click at [1211, 379] on span "button" at bounding box center [1209, 387] width 18 height 16
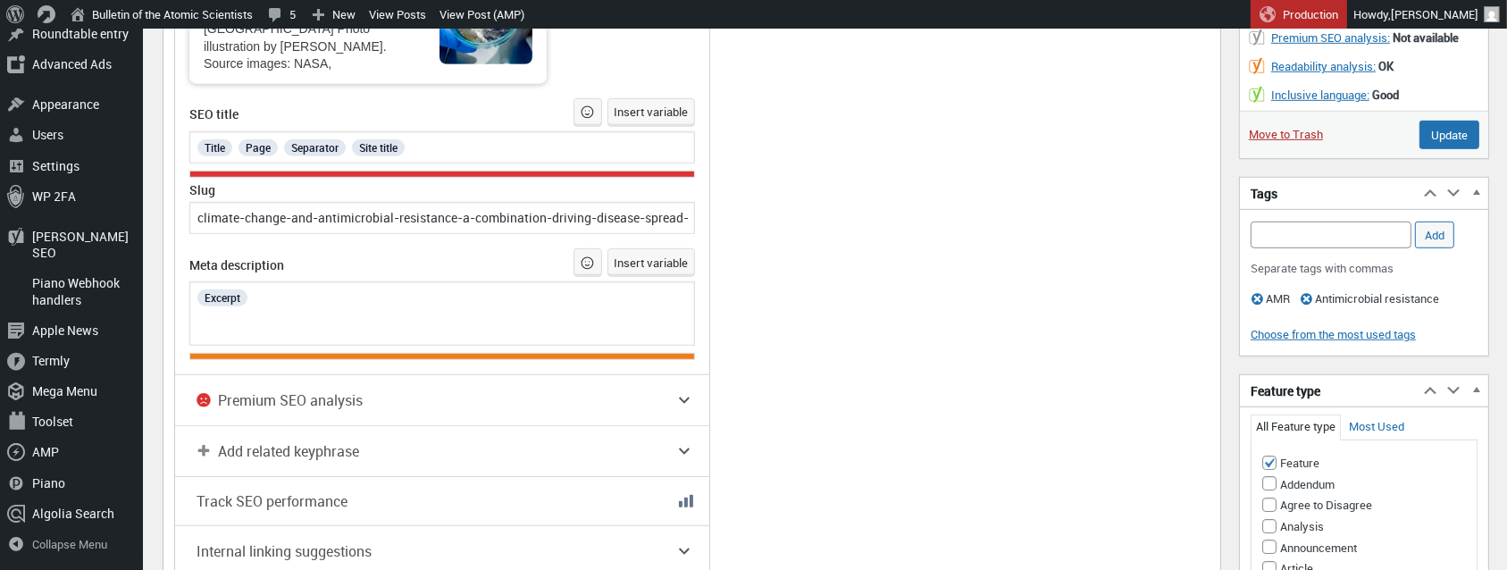
scroll to position [1255, 0]
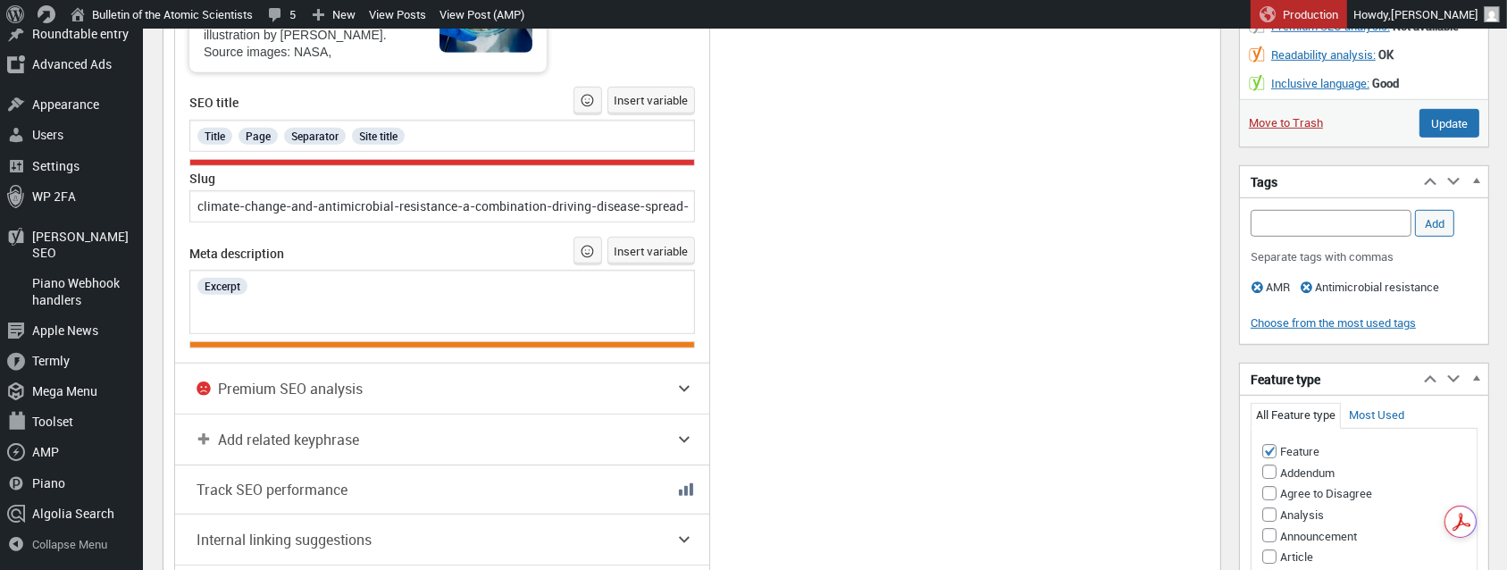
click at [411, 286] on div "Excerpt" at bounding box center [442, 302] width 506 height 64
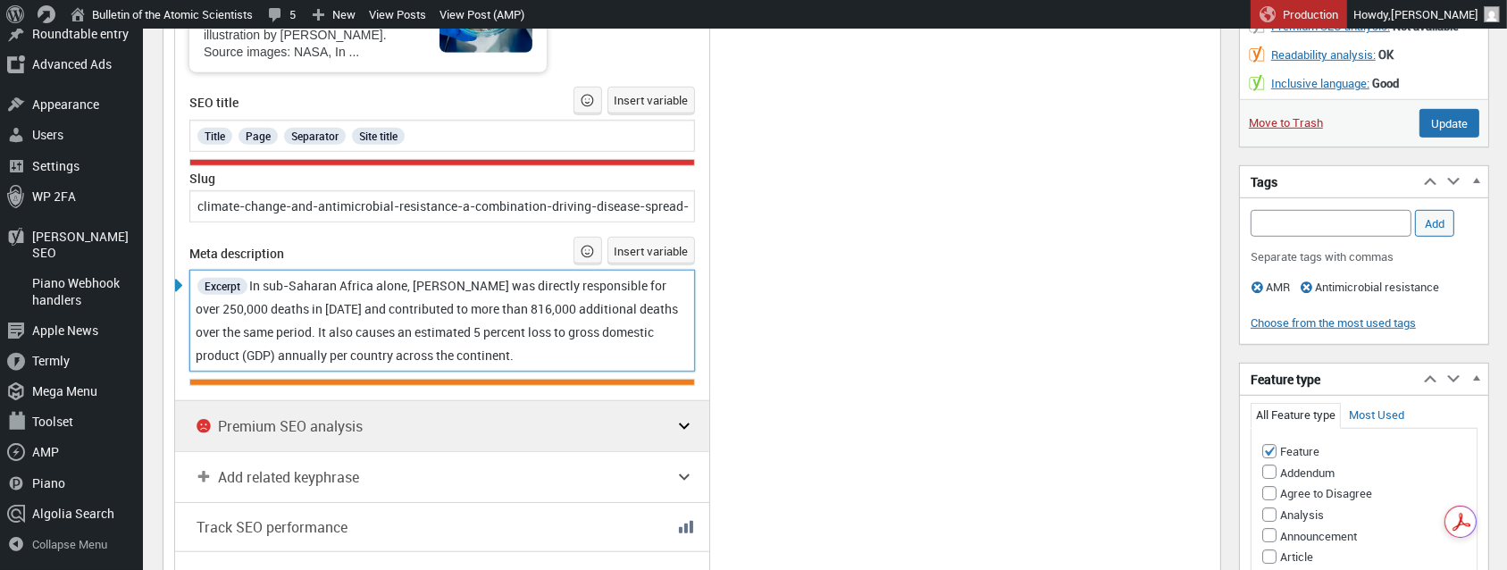
drag, startPoint x: 415, startPoint y: 277, endPoint x: 537, endPoint y: 390, distance: 166.3
click at [415, 277] on span "In sub-Saharan Africa alone, AMR was directly responsible for over 250,000 deat…" at bounding box center [438, 320] width 485 height 87
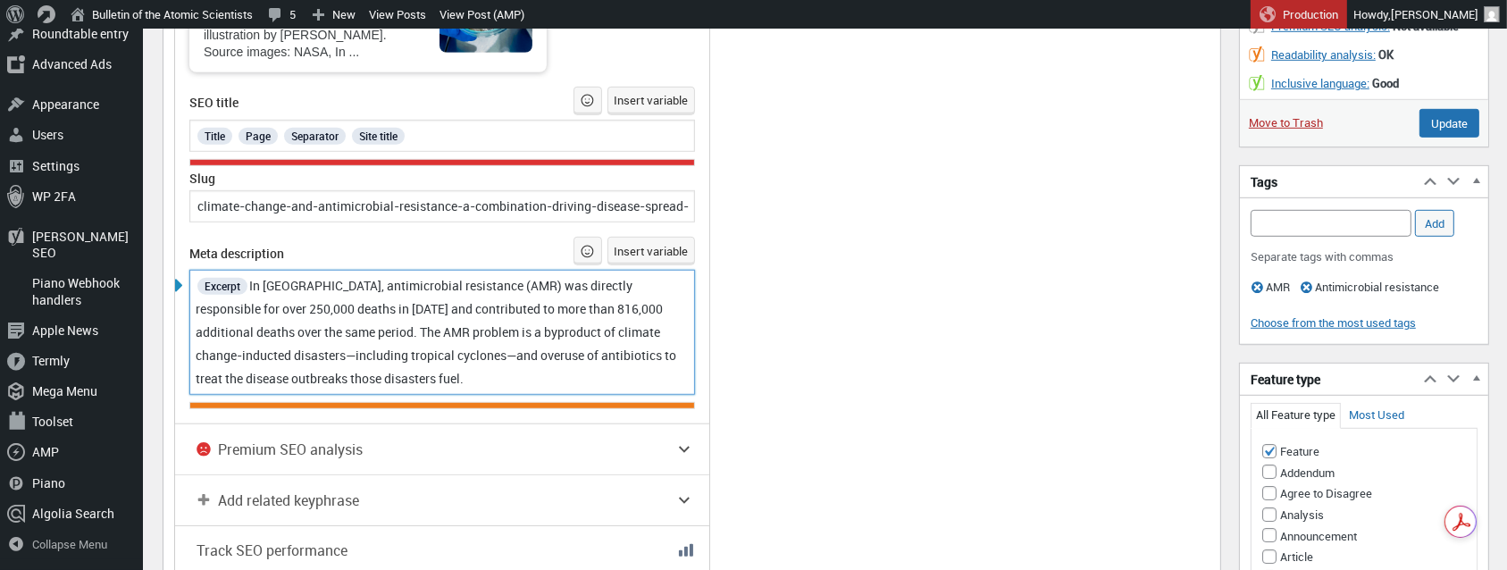
click at [449, 298] on span "In [GEOGRAPHIC_DATA], antimicrobial resistance (AMR) was directly responsible f…" at bounding box center [437, 332] width 483 height 110
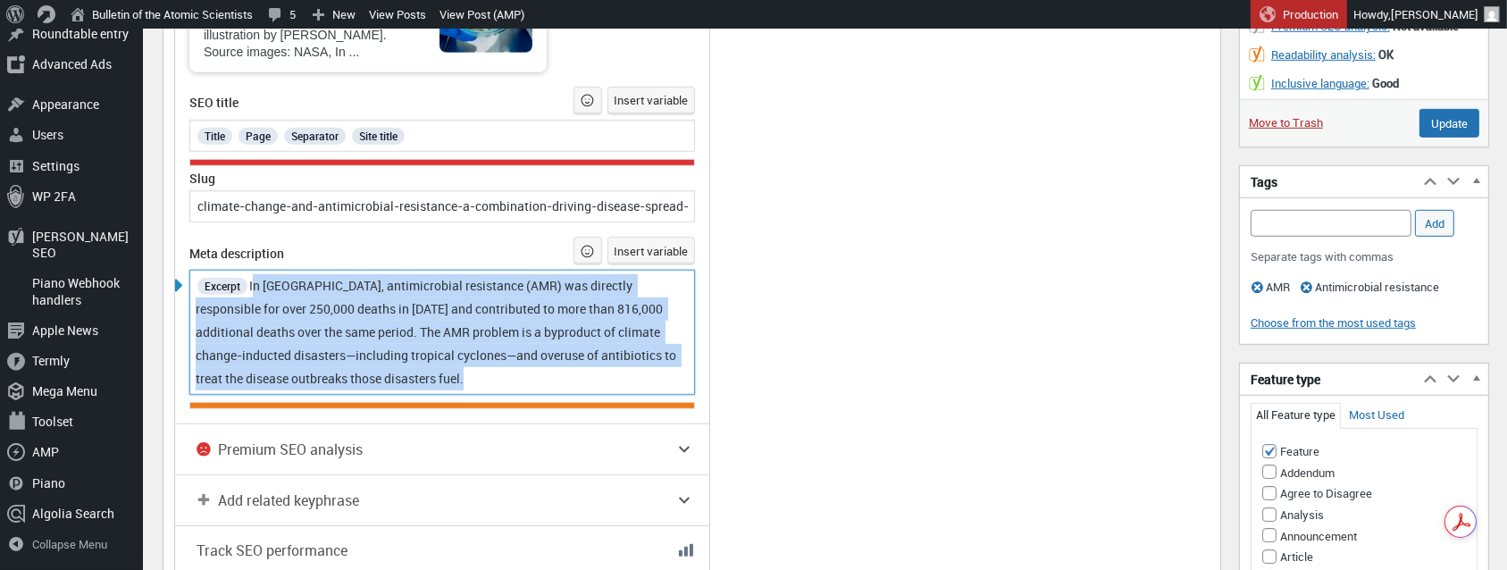
drag, startPoint x: 255, startPoint y: 276, endPoint x: 519, endPoint y: 374, distance: 282.1
click at [519, 374] on div "Excerpt In sub-Saharan Africa, antimicrobial resistance (AMR) was directly resp…" at bounding box center [443, 332] width 494 height 116
copy span "In [GEOGRAPHIC_DATA], antimicrobial resistance (AMR) was directly responsible f…"
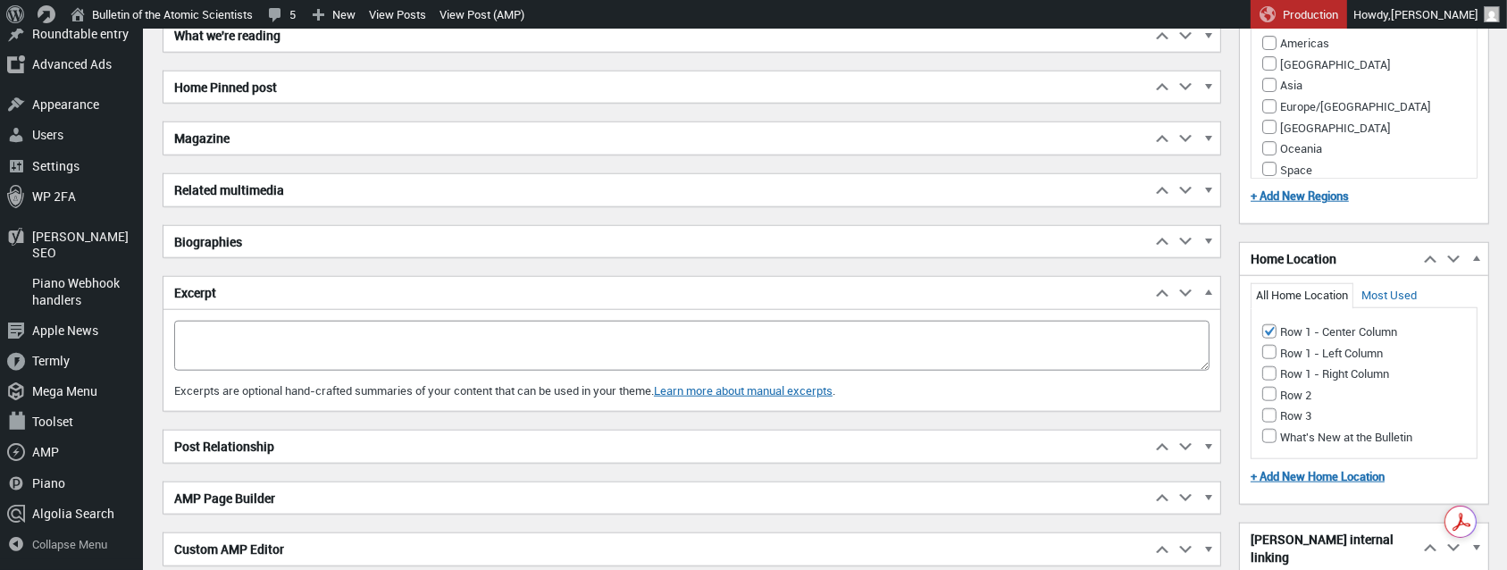
scroll to position [1995, 0]
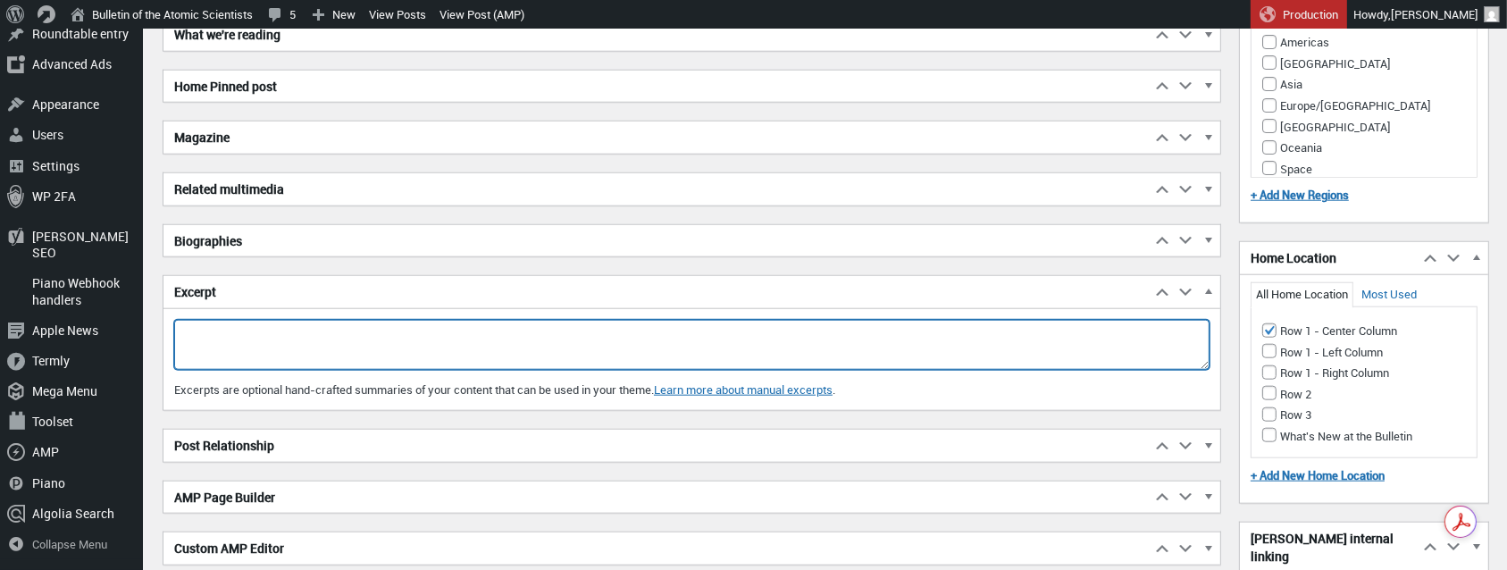
click at [300, 320] on textarea "Big tech is turning to old reactors (and new ones) to power the energy-hungry d…" at bounding box center [692, 345] width 1036 height 50
paste textarea "In [GEOGRAPHIC_DATA], antimicrobial resistance (AMR) was directly responsible f…"
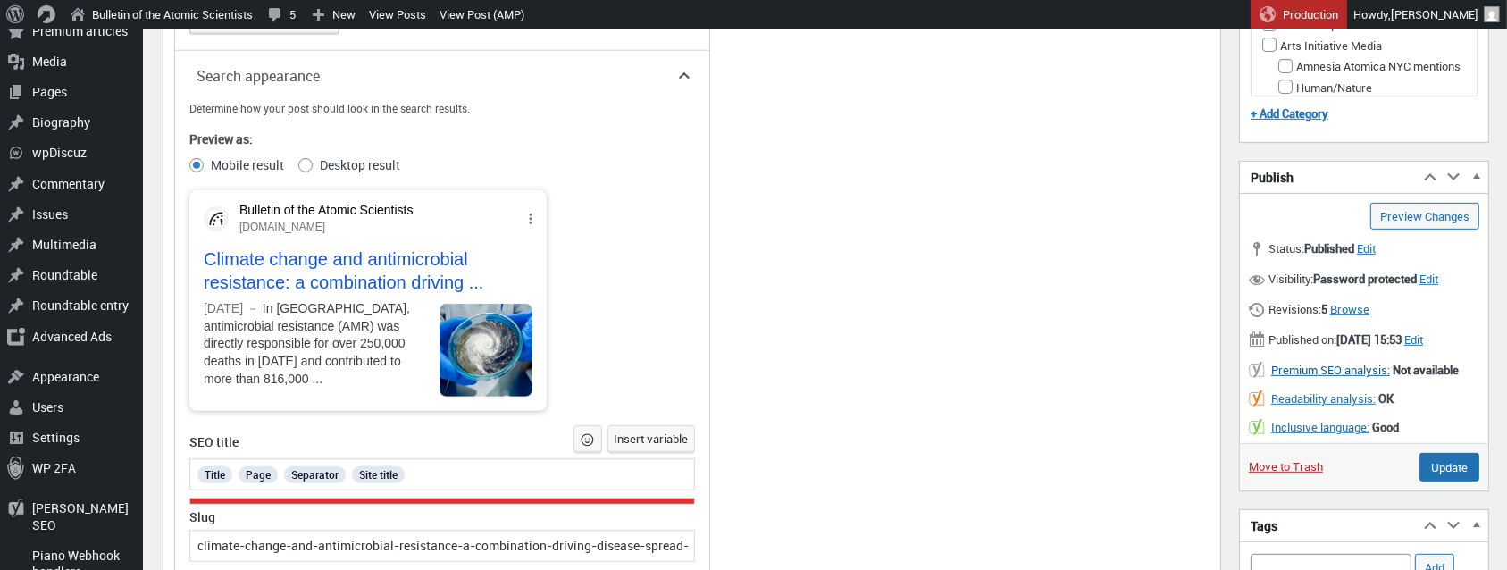
scroll to position [913, 0]
type textarea "In [GEOGRAPHIC_DATA], antimicrobial resistance (AMR) was directly responsible f…"
click at [1451, 476] on input "Update" at bounding box center [1450, 465] width 60 height 29
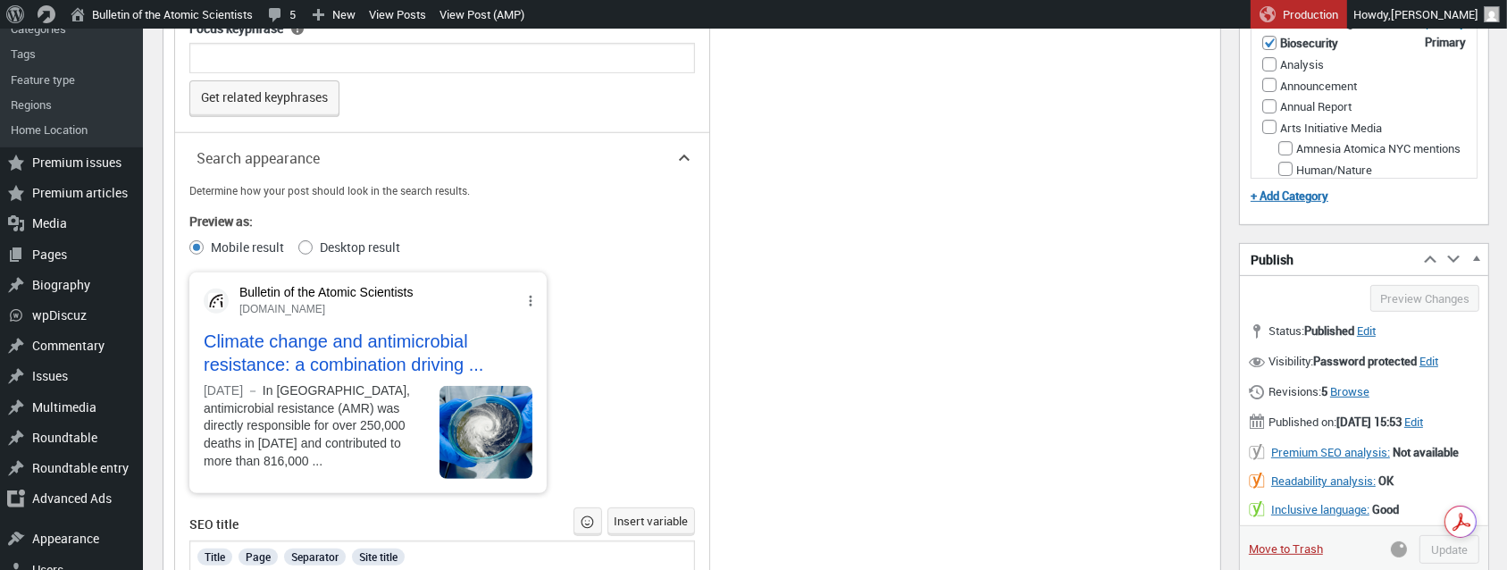
scroll to position [818, 0]
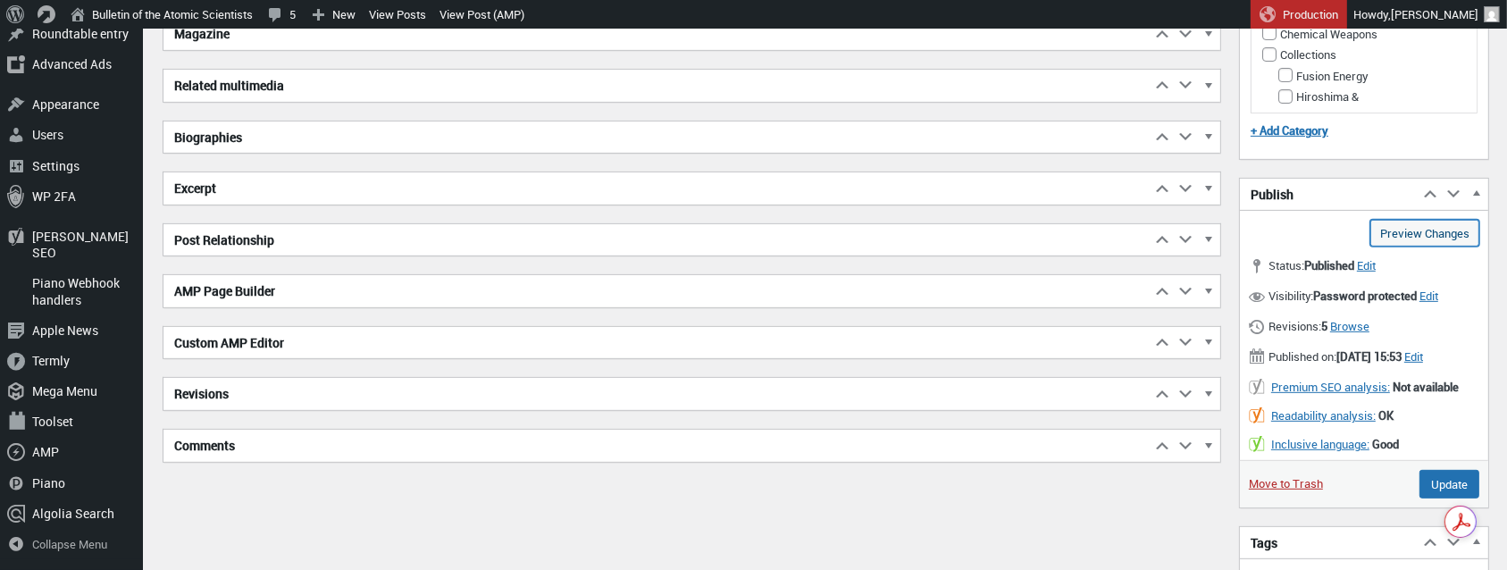
scroll to position [861, 0]
click at [1405, 363] on span "Edit" at bounding box center [1414, 355] width 19 height 16
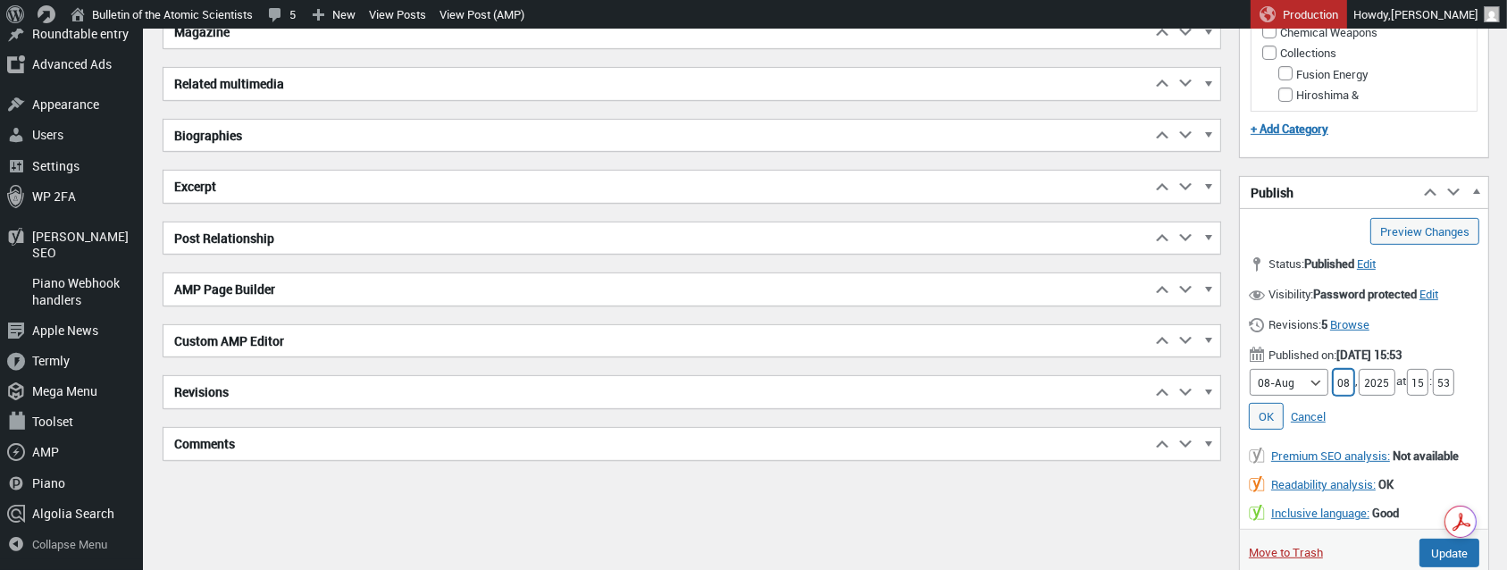
drag, startPoint x: 1341, startPoint y: 379, endPoint x: 1329, endPoint y: 380, distance: 12.5
click at [1333, 380] on input "08" at bounding box center [1343, 382] width 21 height 27
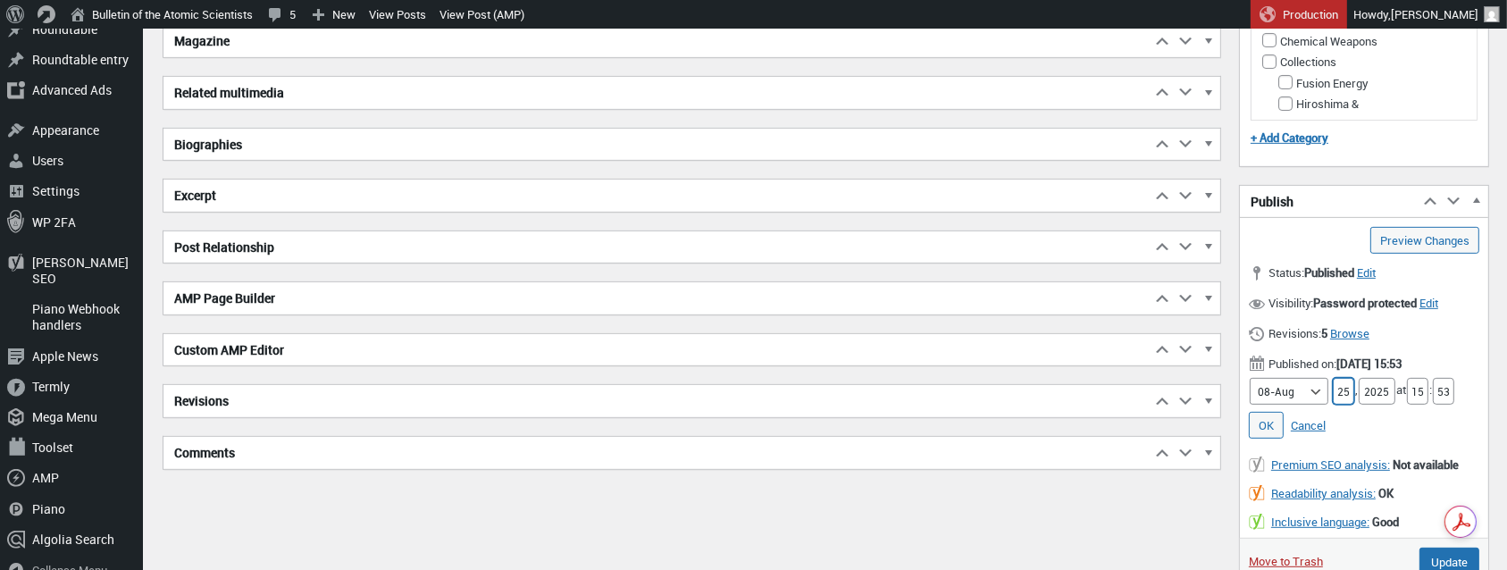
scroll to position [851, 0]
type input "25"
drag, startPoint x: 1425, startPoint y: 384, endPoint x: 1415, endPoint y: 386, distance: 10.0
click at [1415, 386] on input "15" at bounding box center [1417, 392] width 21 height 27
type input "05"
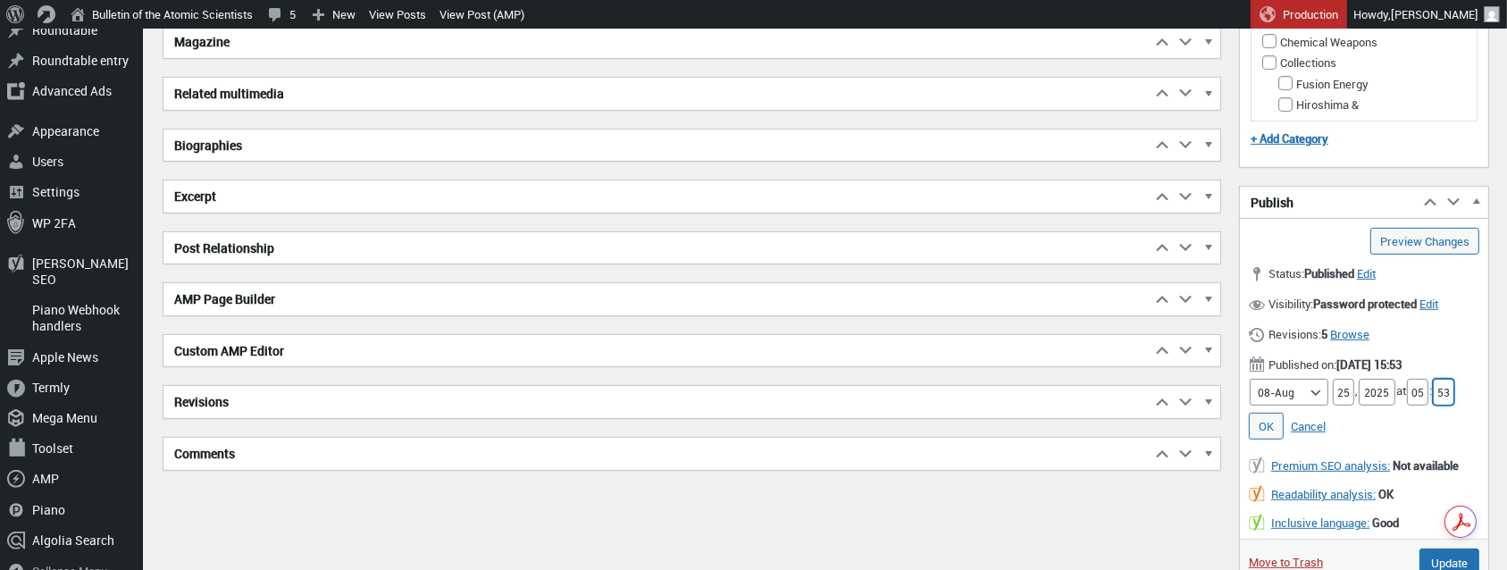
click at [1454, 382] on input "53" at bounding box center [1443, 392] width 21 height 27
type input "5"
type input "00"
click at [1376, 267] on span "Edit" at bounding box center [1366, 273] width 19 height 16
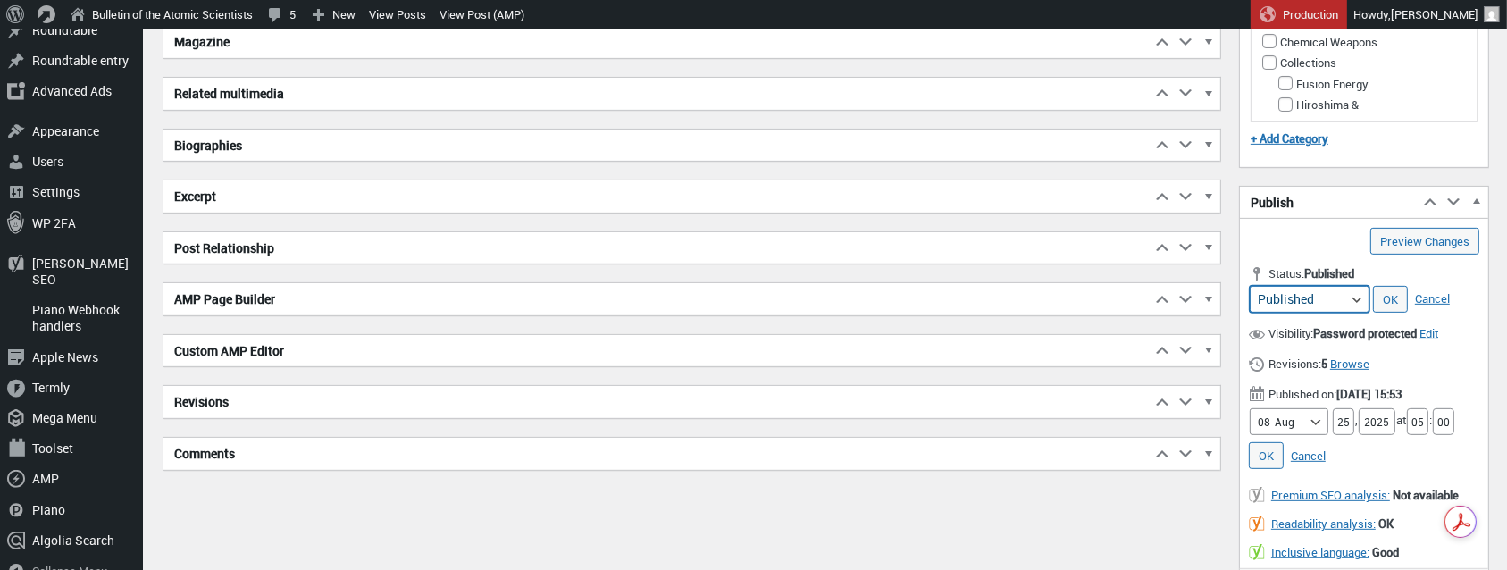
click at [1361, 294] on select "Published Pending Review Draft Archived" at bounding box center [1310, 299] width 120 height 27
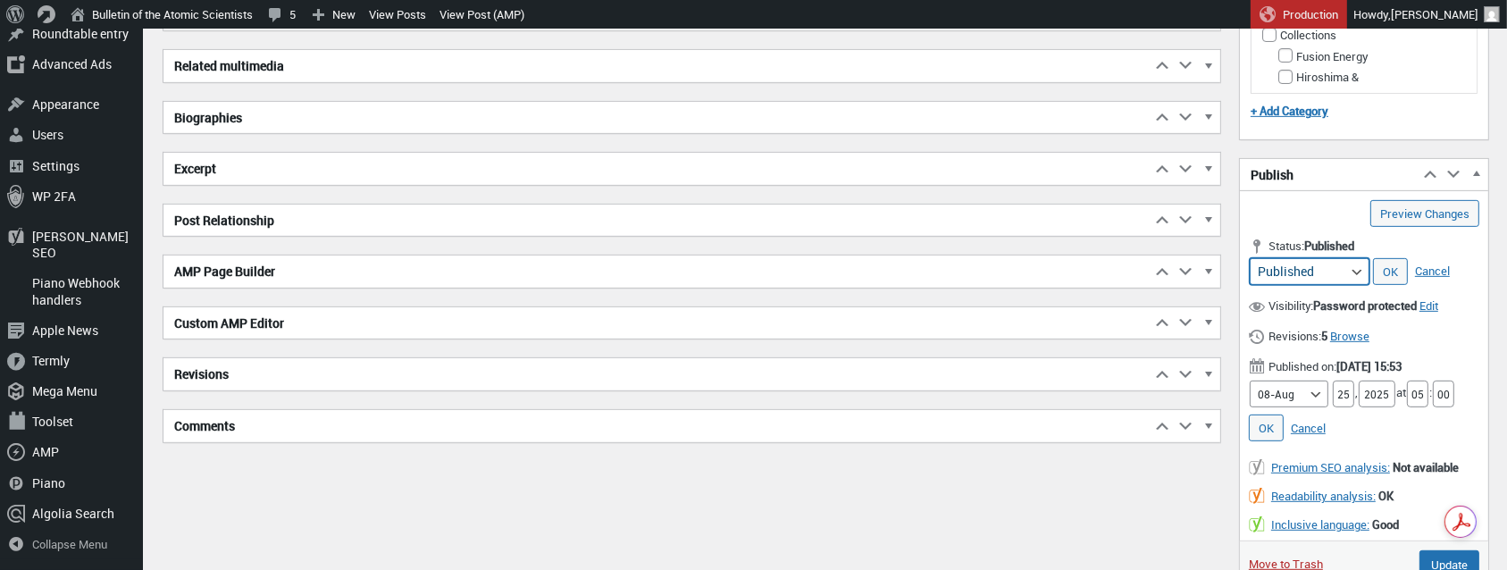
scroll to position [895, 0]
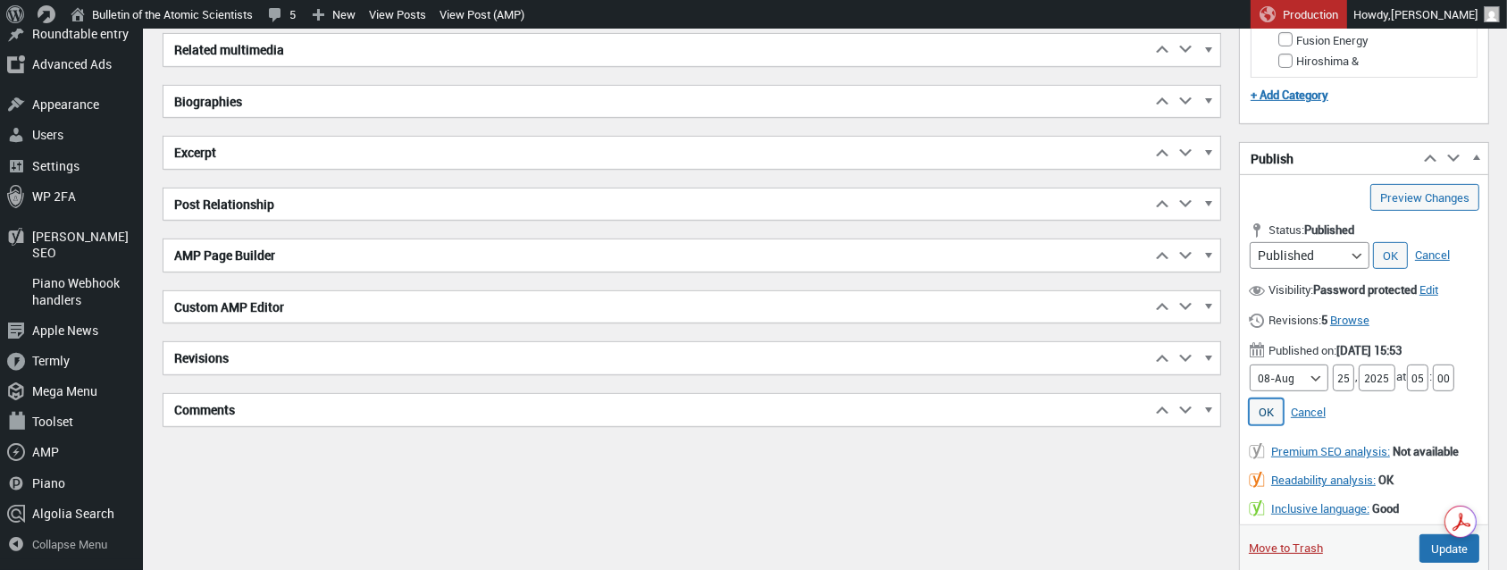
click at [1272, 403] on link "OK" at bounding box center [1266, 411] width 35 height 27
type input "Schedule"
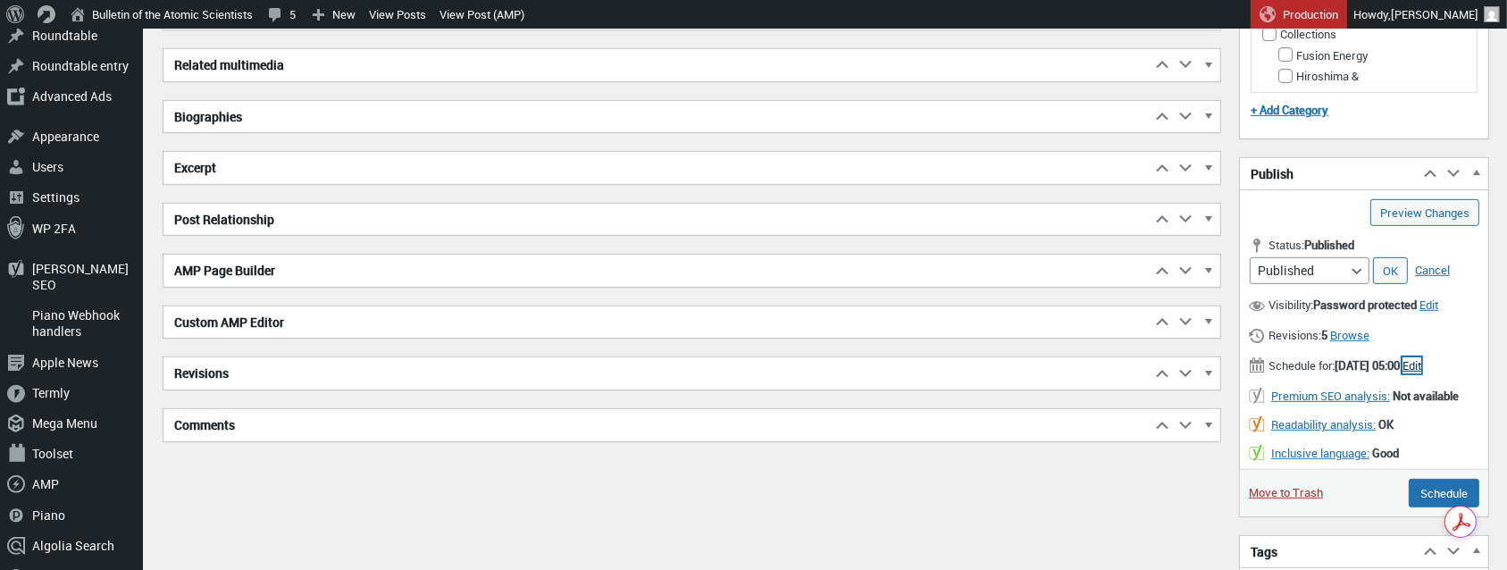
scroll to position [877, 0]
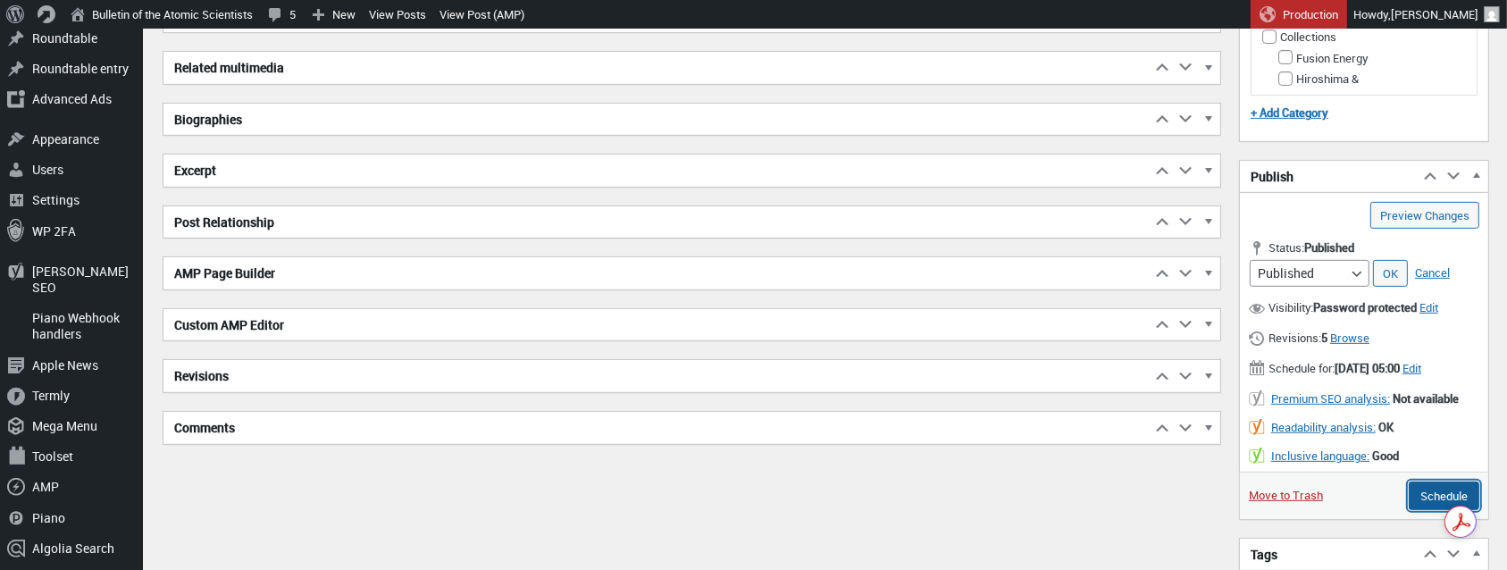
click at [1434, 499] on input "Schedule" at bounding box center [1444, 496] width 71 height 29
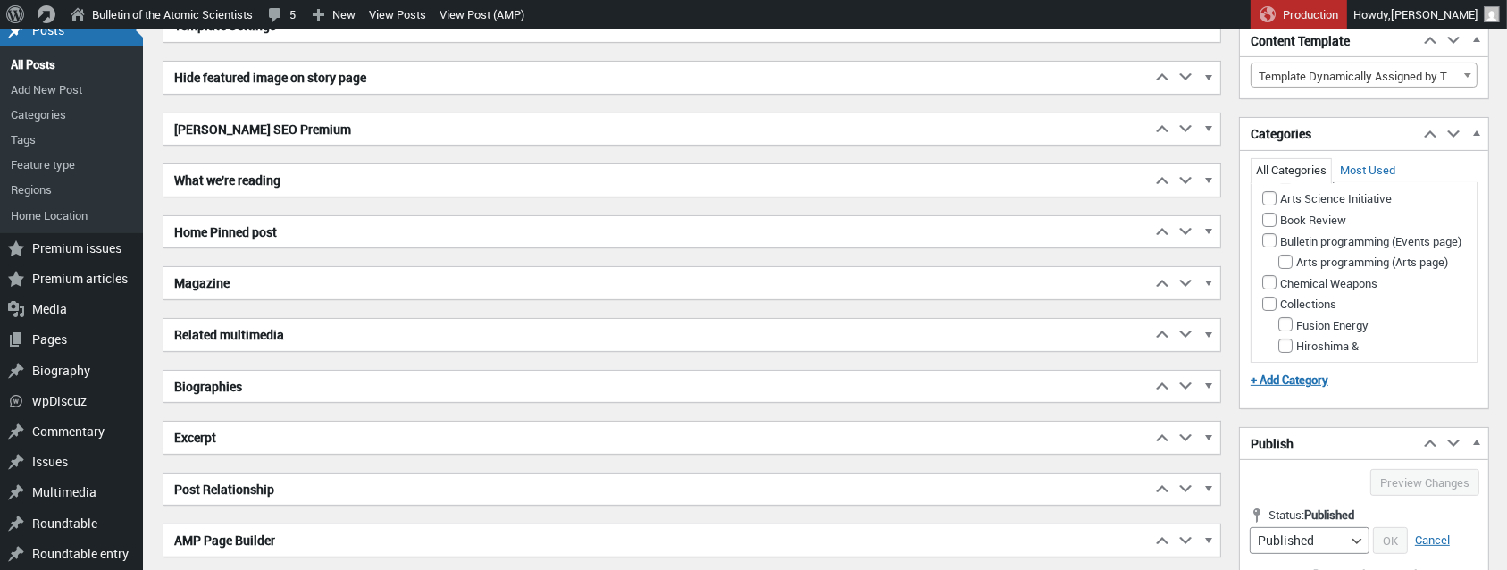
scroll to position [607, 0]
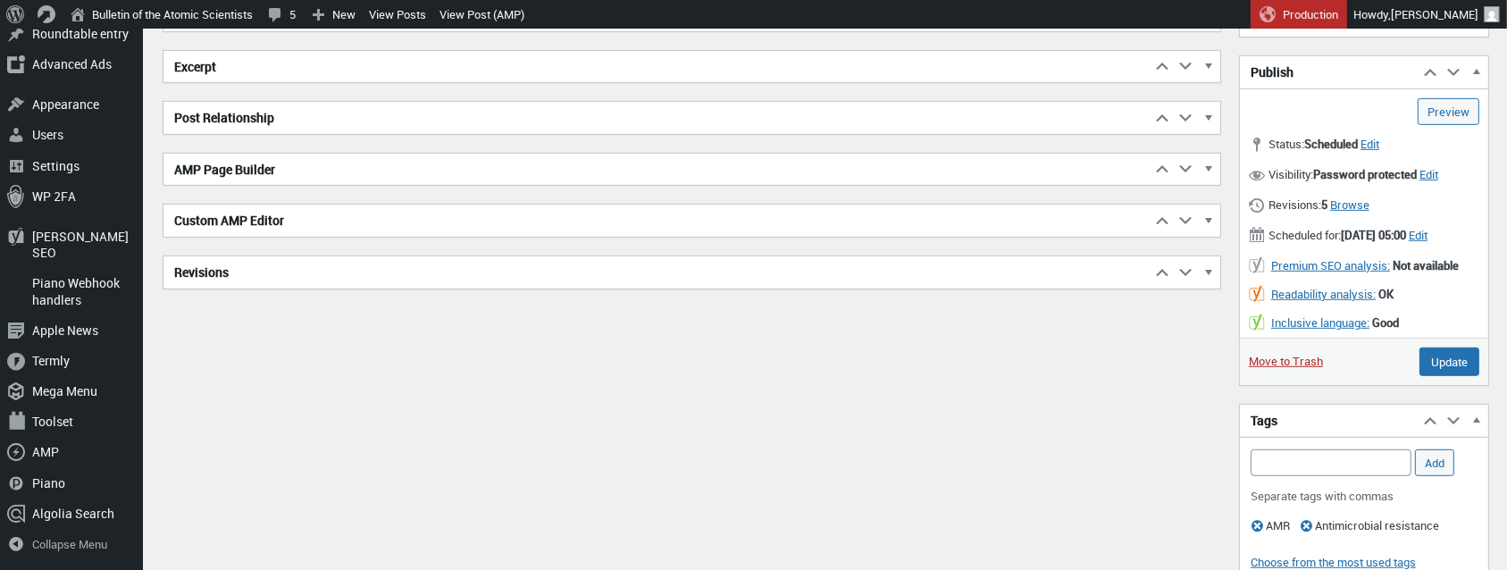
scroll to position [1102, 0]
click at [1439, 170] on span "Edit" at bounding box center [1429, 173] width 19 height 16
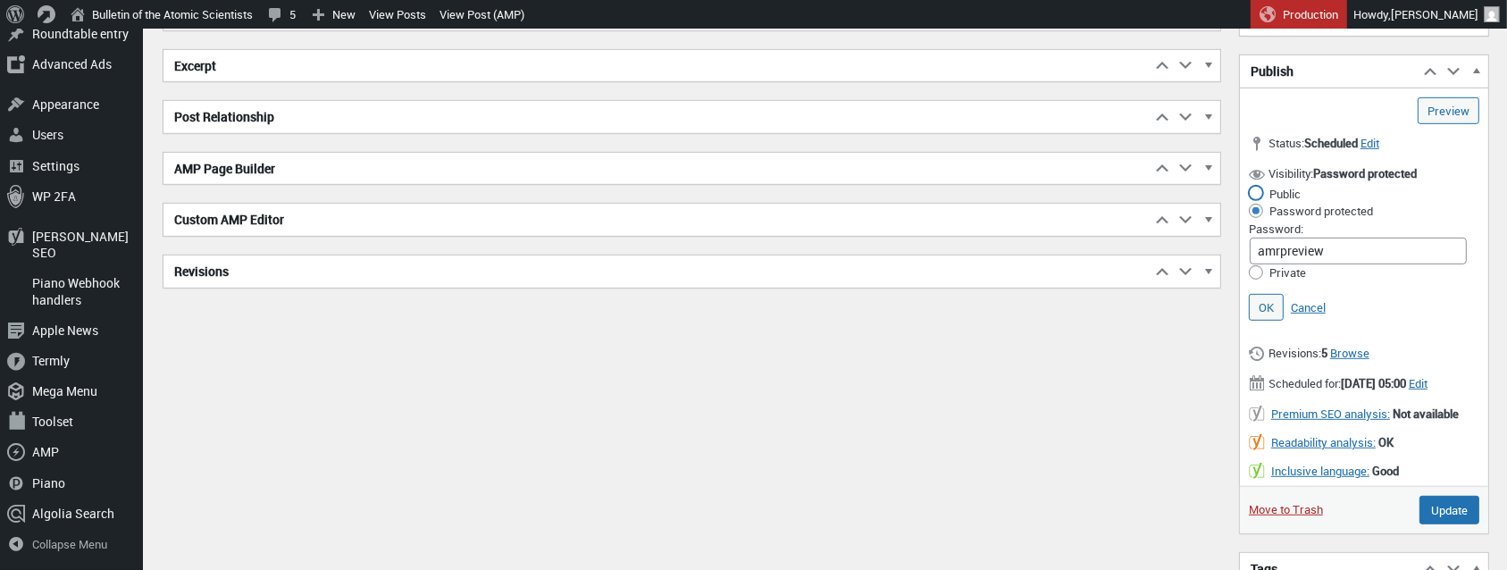
click at [1254, 188] on input "Public" at bounding box center [1256, 193] width 14 height 14
radio input "true"
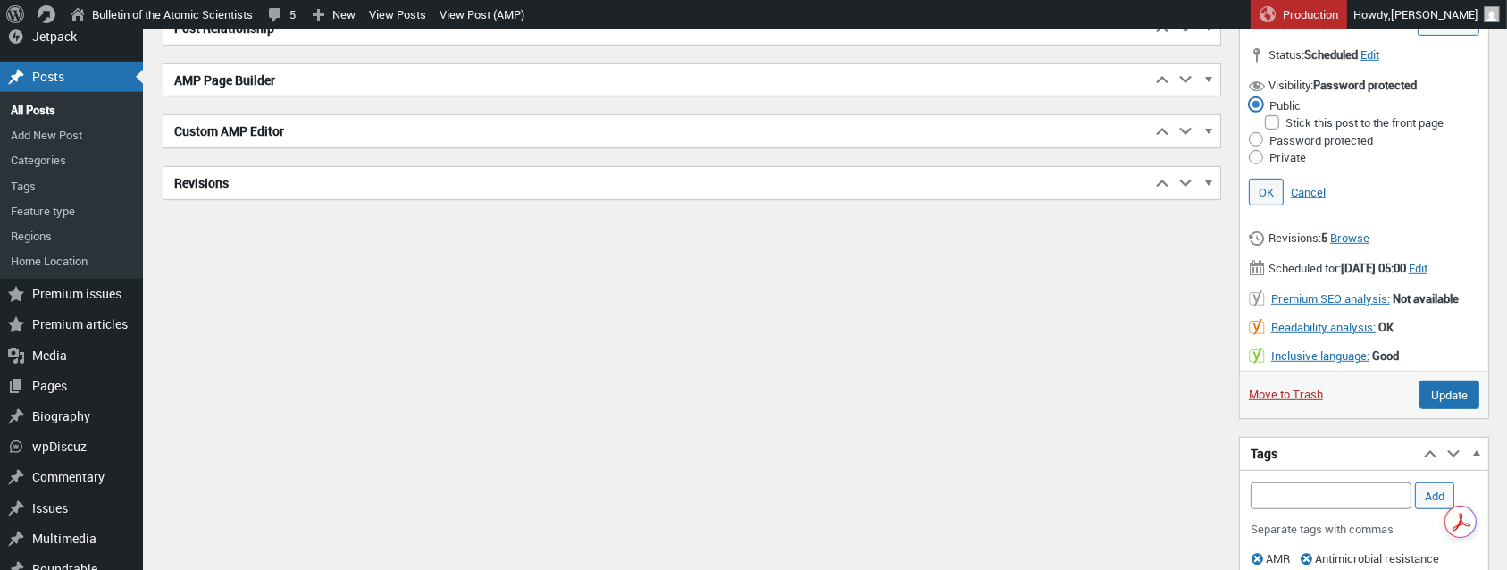
scroll to position [1201, 0]
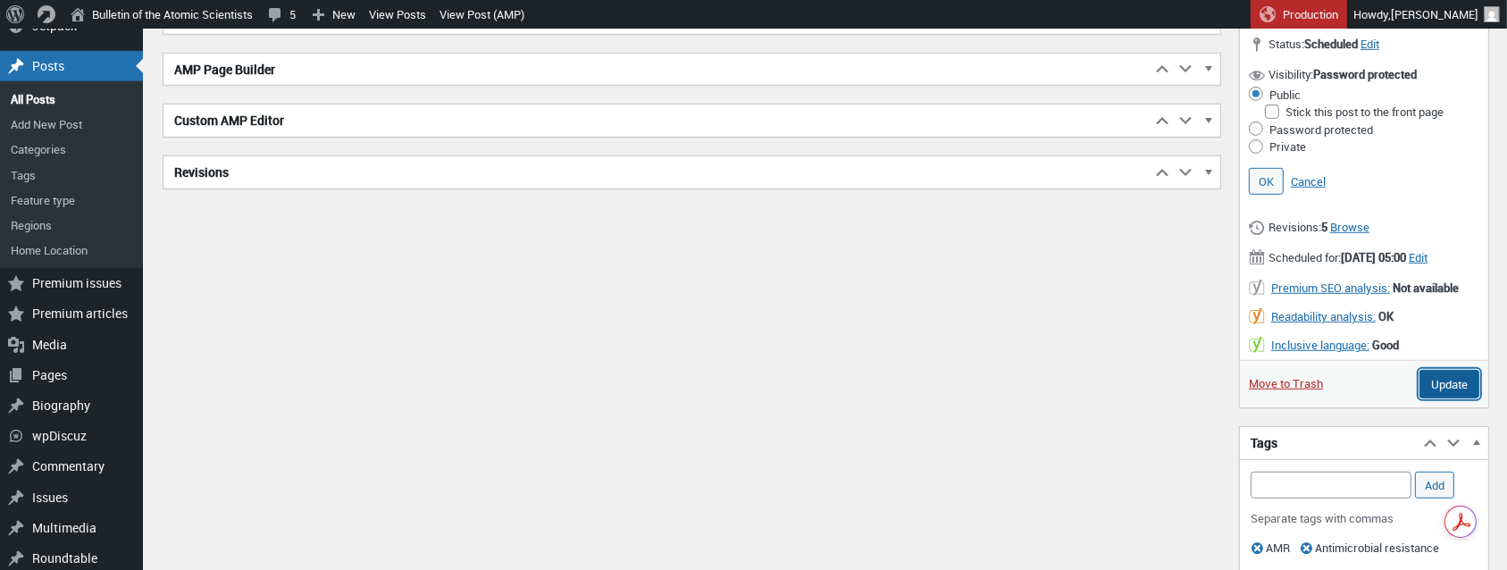
click at [1463, 392] on input "Update" at bounding box center [1450, 384] width 60 height 29
type input "Schedule"
